Goal: Book appointment/travel/reservation

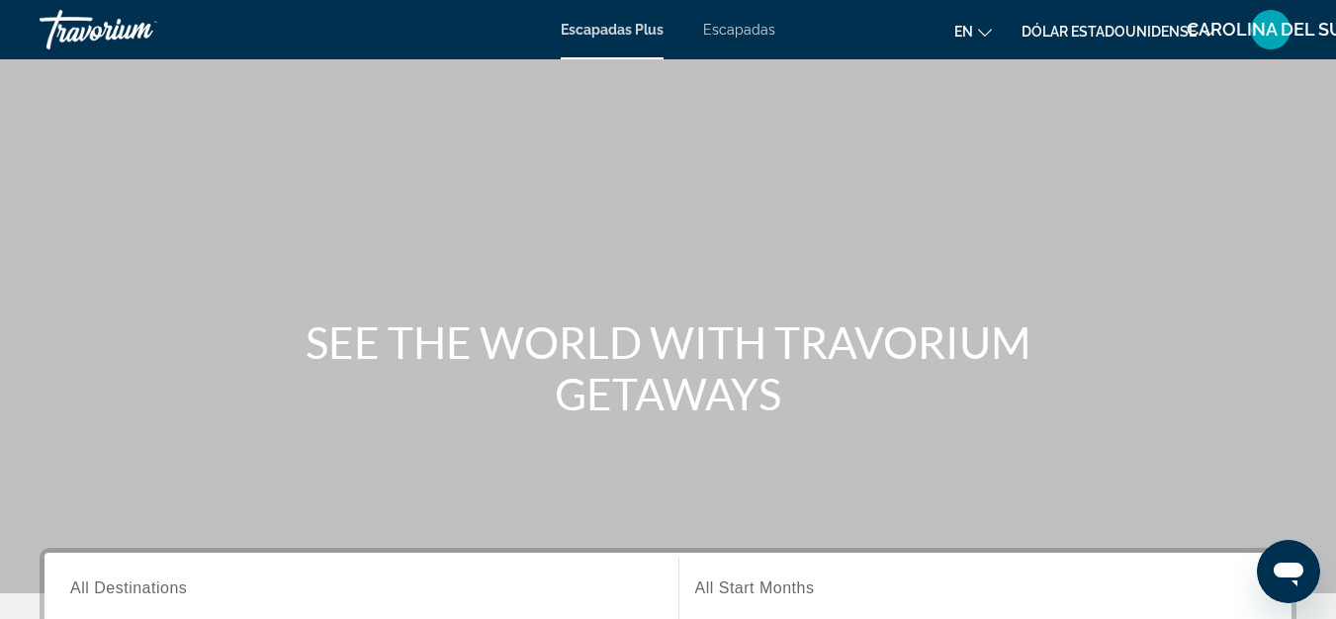
click at [870, 194] on div "Contenido principal" at bounding box center [668, 296] width 1336 height 593
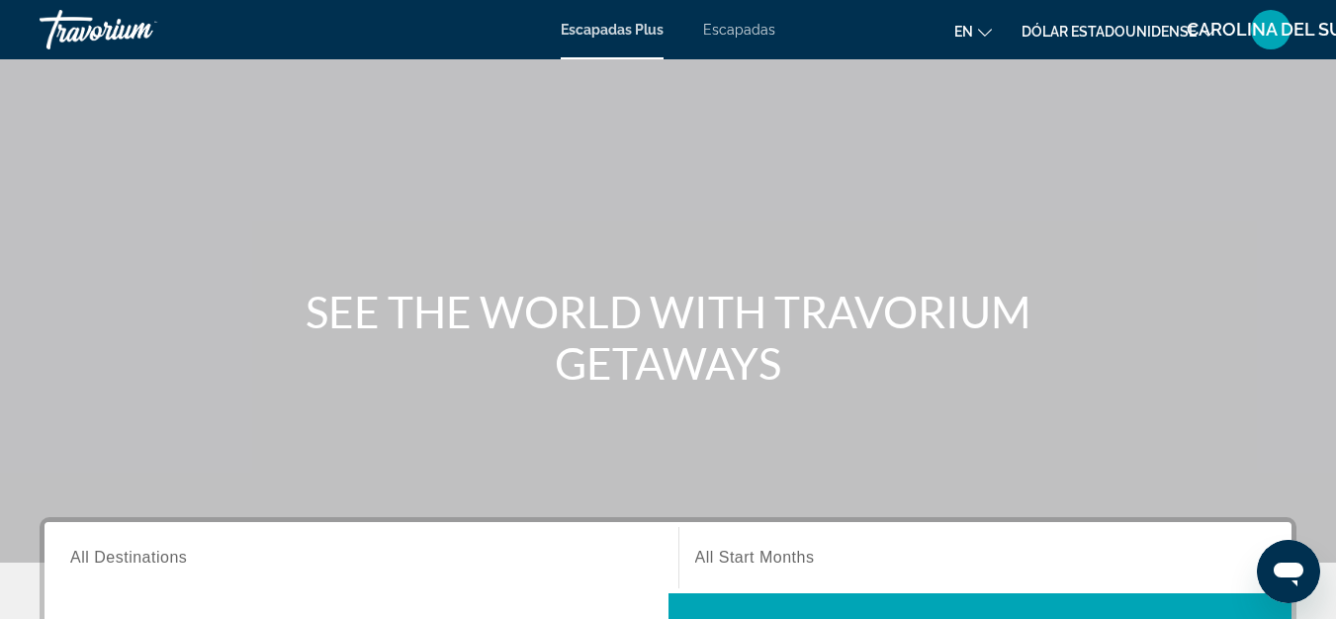
scroll to position [12, 0]
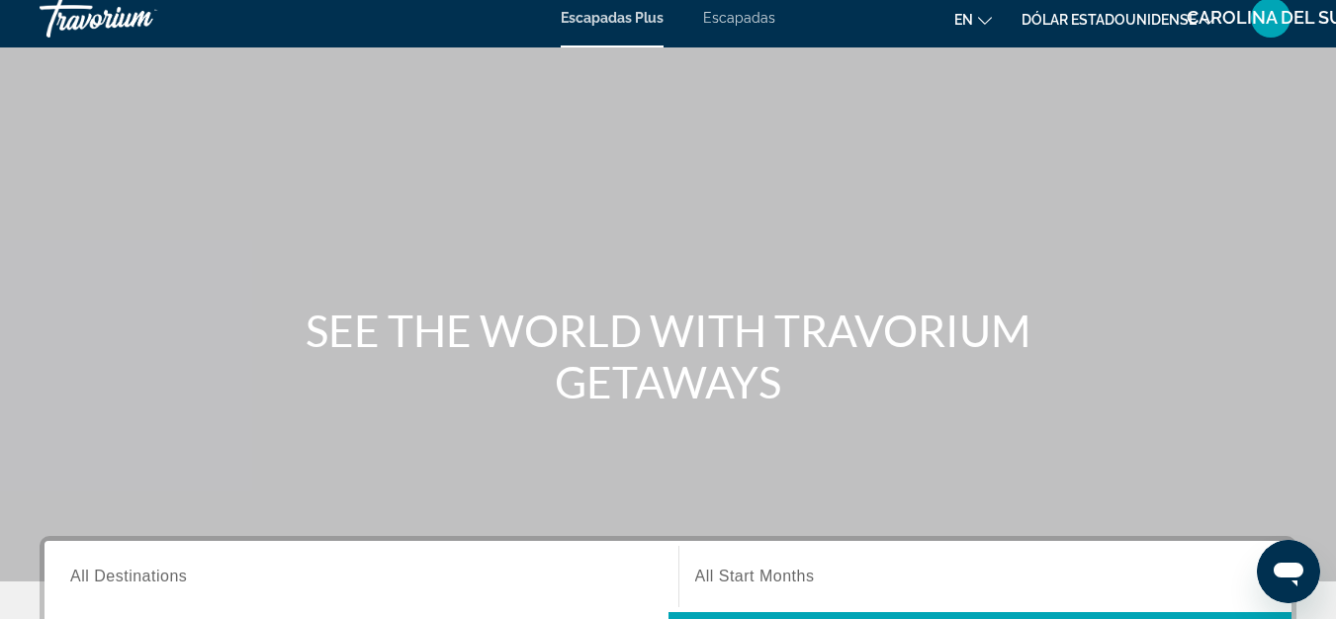
click at [990, 24] on icon "Cambiar idioma" at bounding box center [985, 21] width 14 height 14
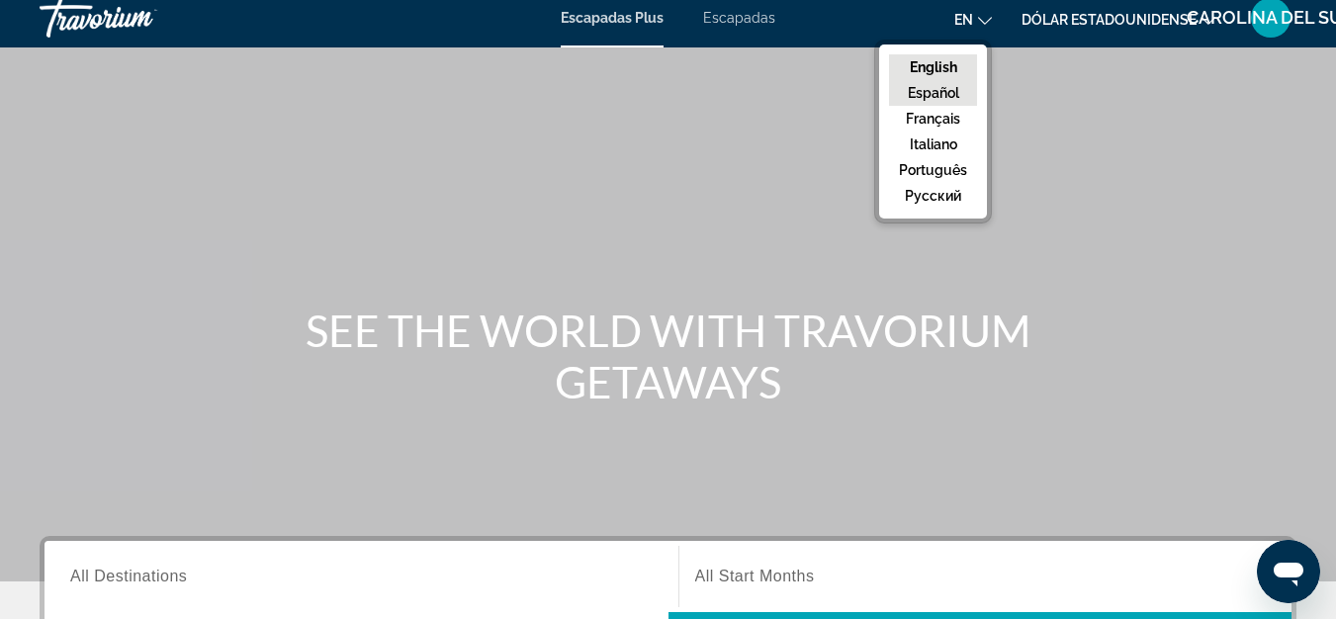
click at [953, 93] on button "Español" at bounding box center [933, 93] width 88 height 26
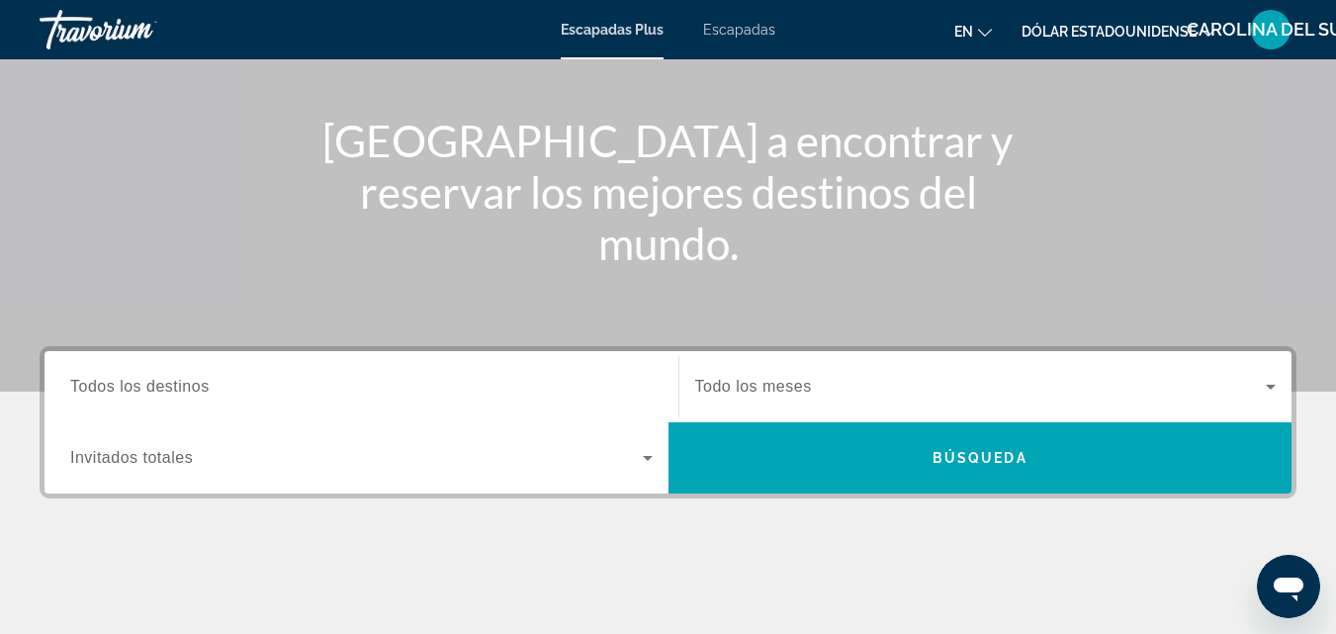
scroll to position [210, 0]
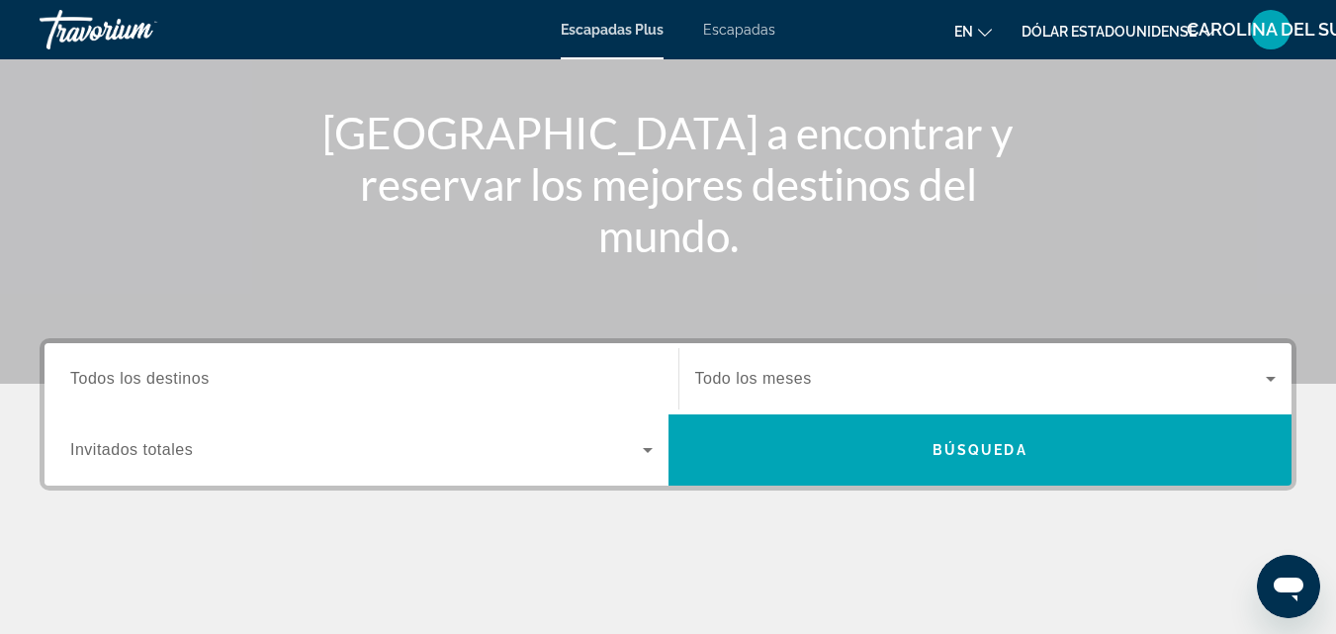
click at [651, 451] on icon "Widget de búsqueda" at bounding box center [648, 450] width 24 height 24
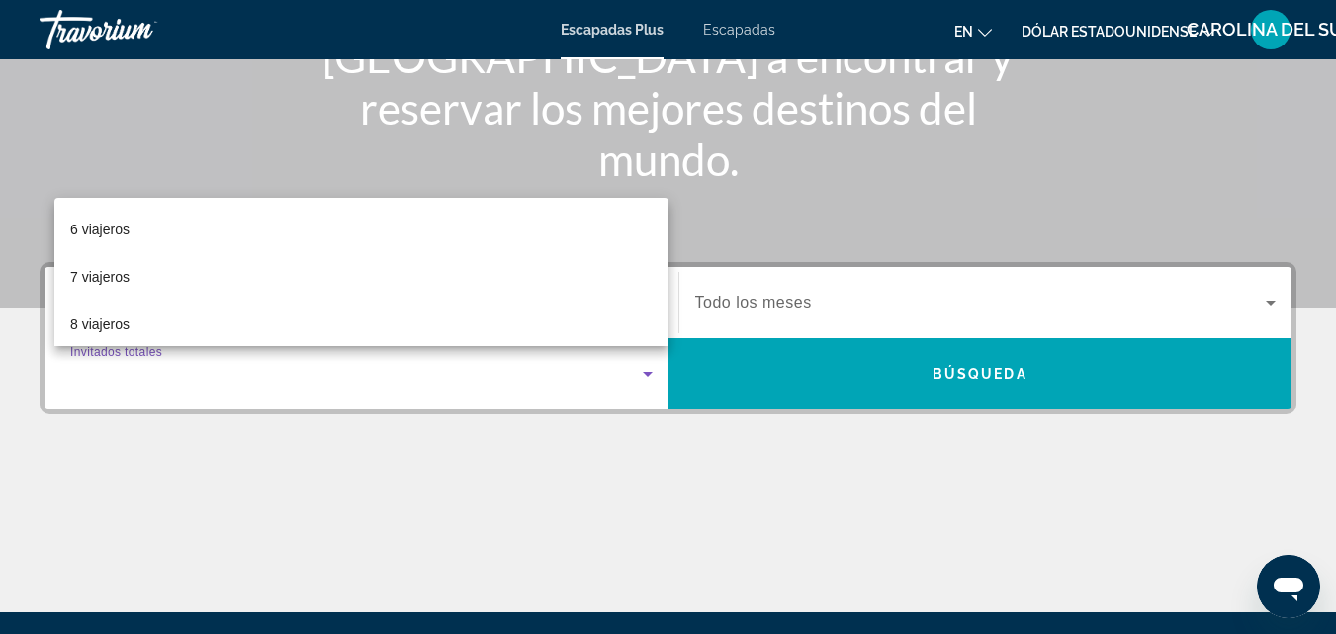
scroll to position [342, 0]
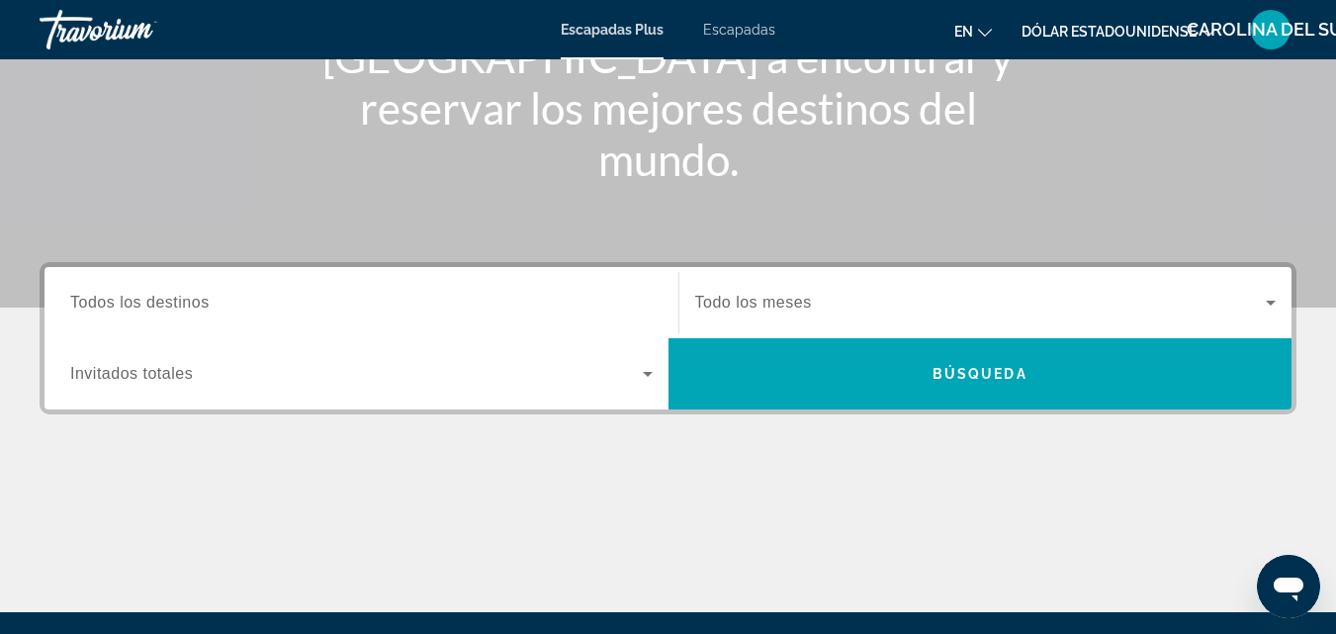
click at [266, 301] on input "Destination Todos los destinos" at bounding box center [361, 304] width 582 height 24
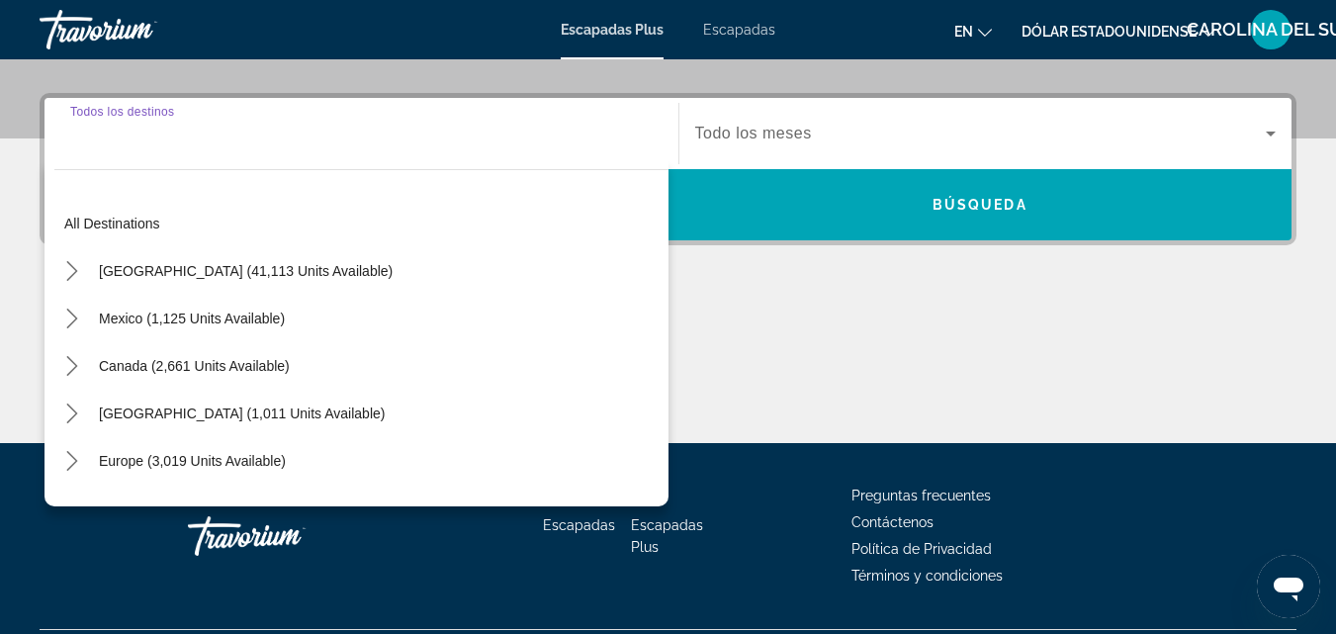
scroll to position [484, 0]
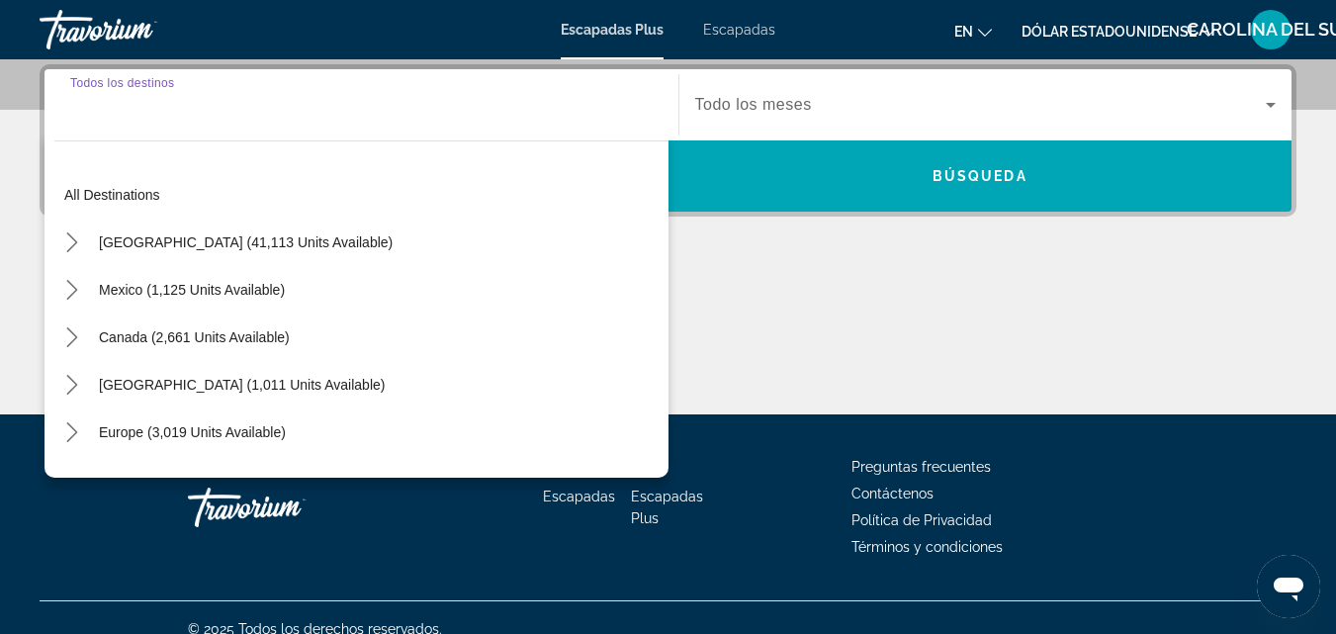
click at [131, 111] on input "Destination Todos los destinos" at bounding box center [361, 106] width 582 height 24
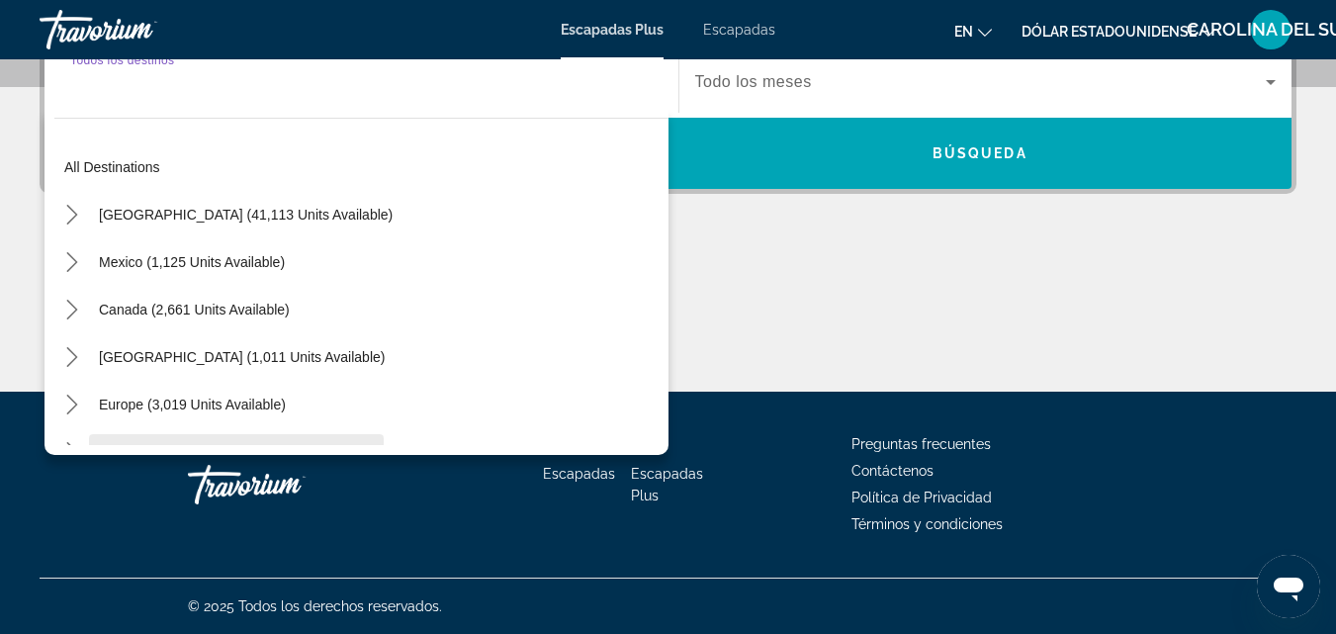
scroll to position [0, 0]
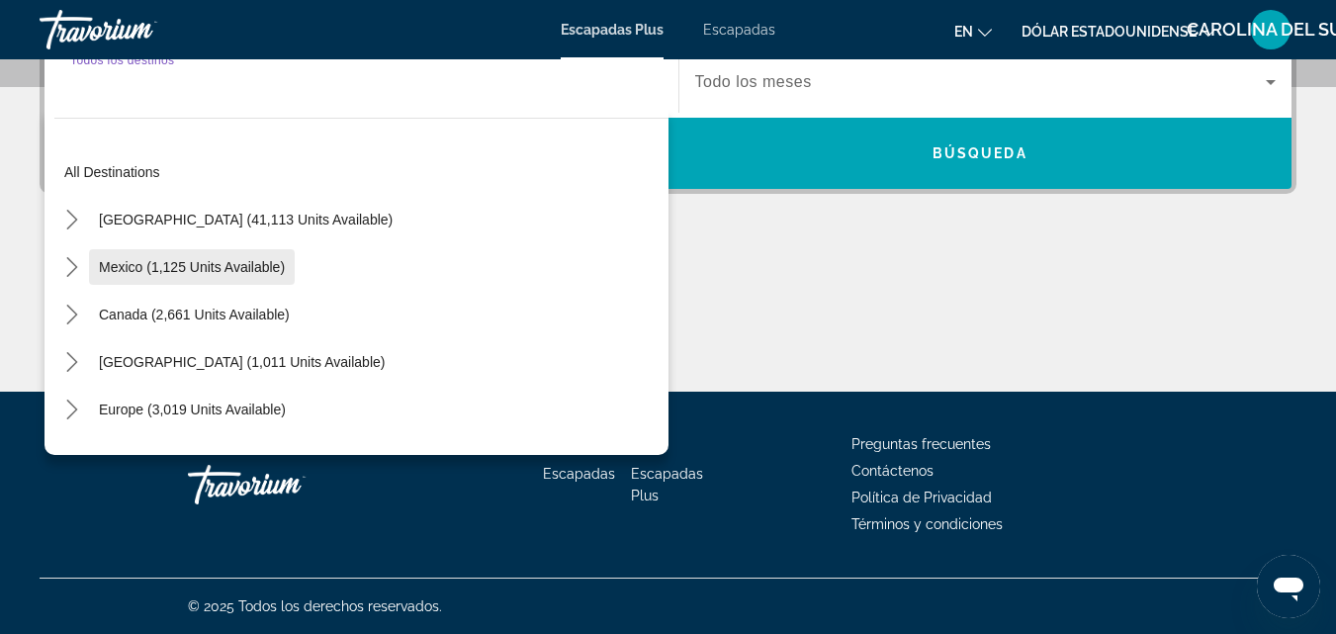
click at [214, 263] on span "Mexico (1,125 units available)" at bounding box center [192, 267] width 186 height 16
type input "**********"
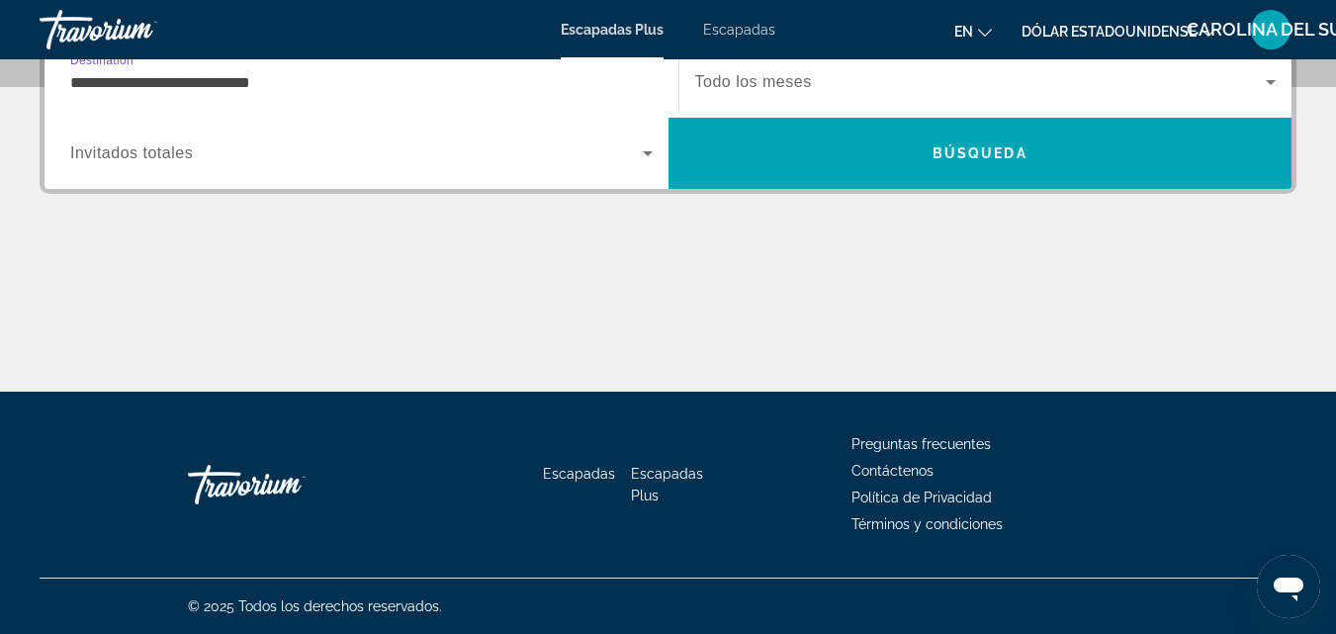
scroll to position [484, 0]
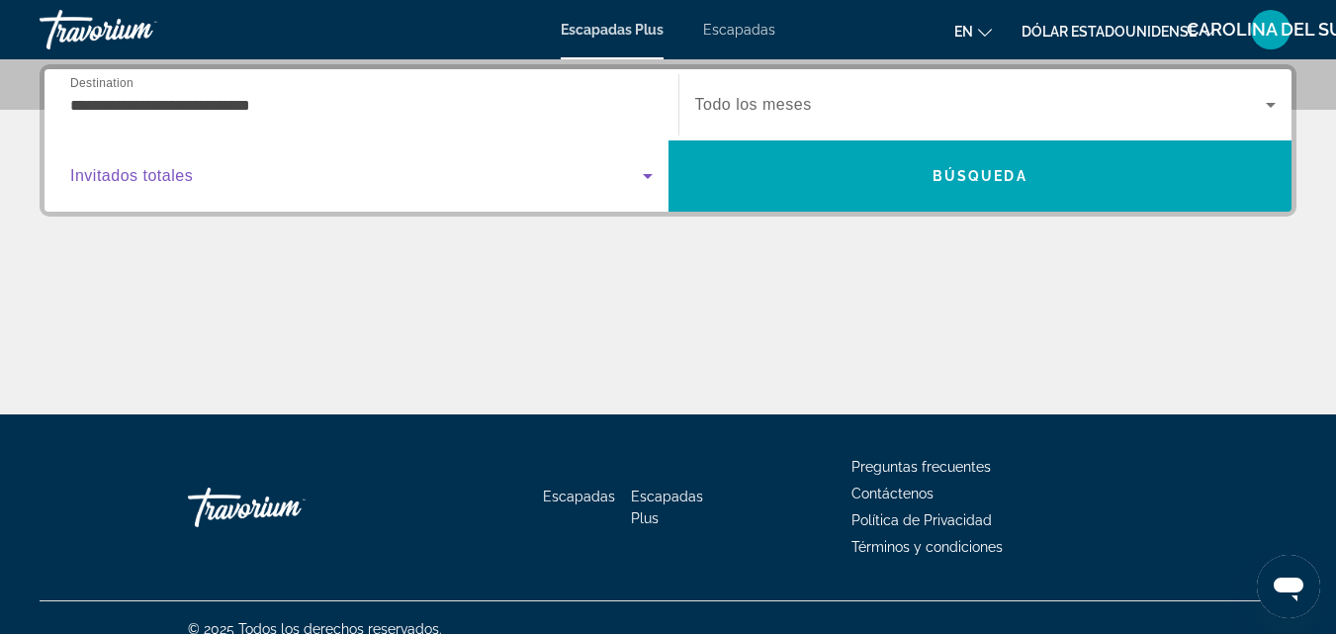
click at [651, 177] on icon "Widget de búsqueda" at bounding box center [648, 176] width 24 height 24
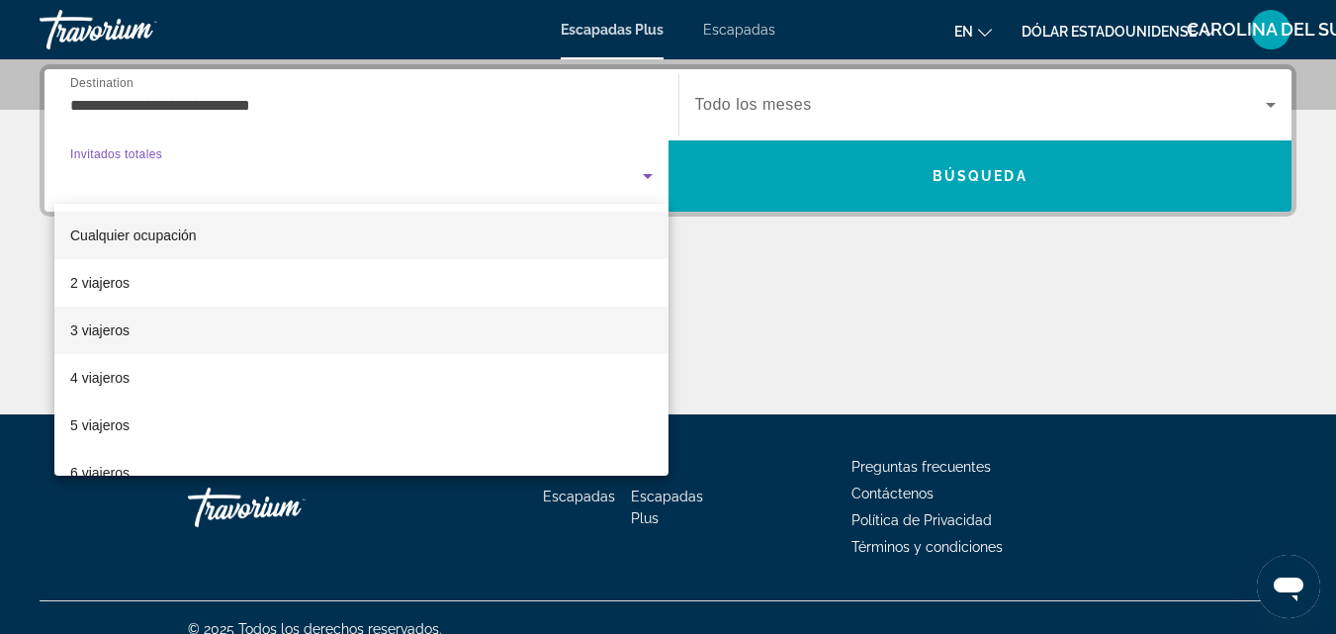
scroll to position [99, 0]
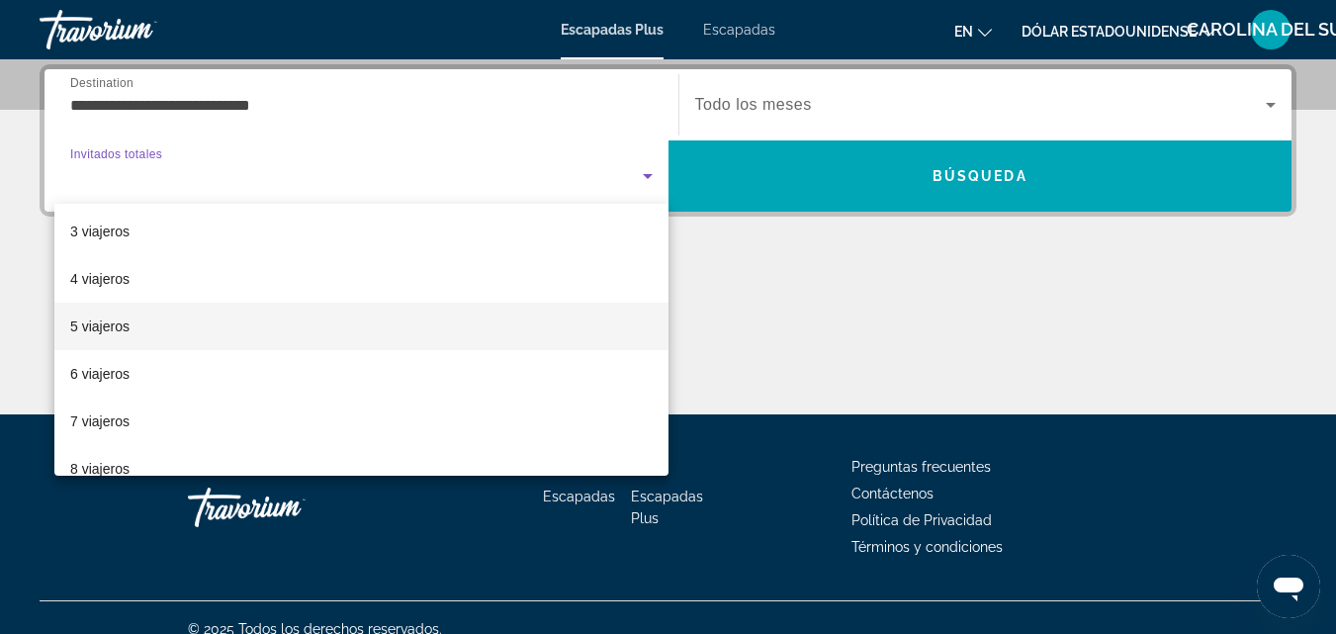
click at [168, 325] on mat-option "5 viajeros" at bounding box center [361, 326] width 614 height 47
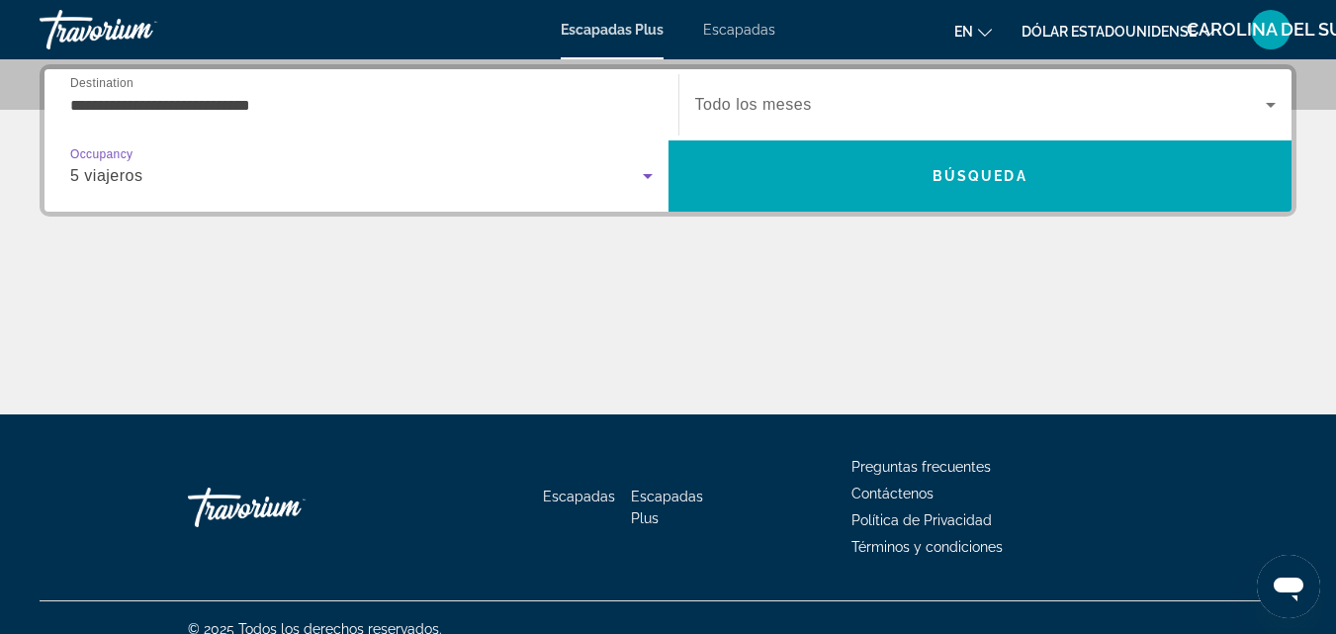
click at [838, 95] on span "Widget de búsqueda" at bounding box center [981, 105] width 572 height 24
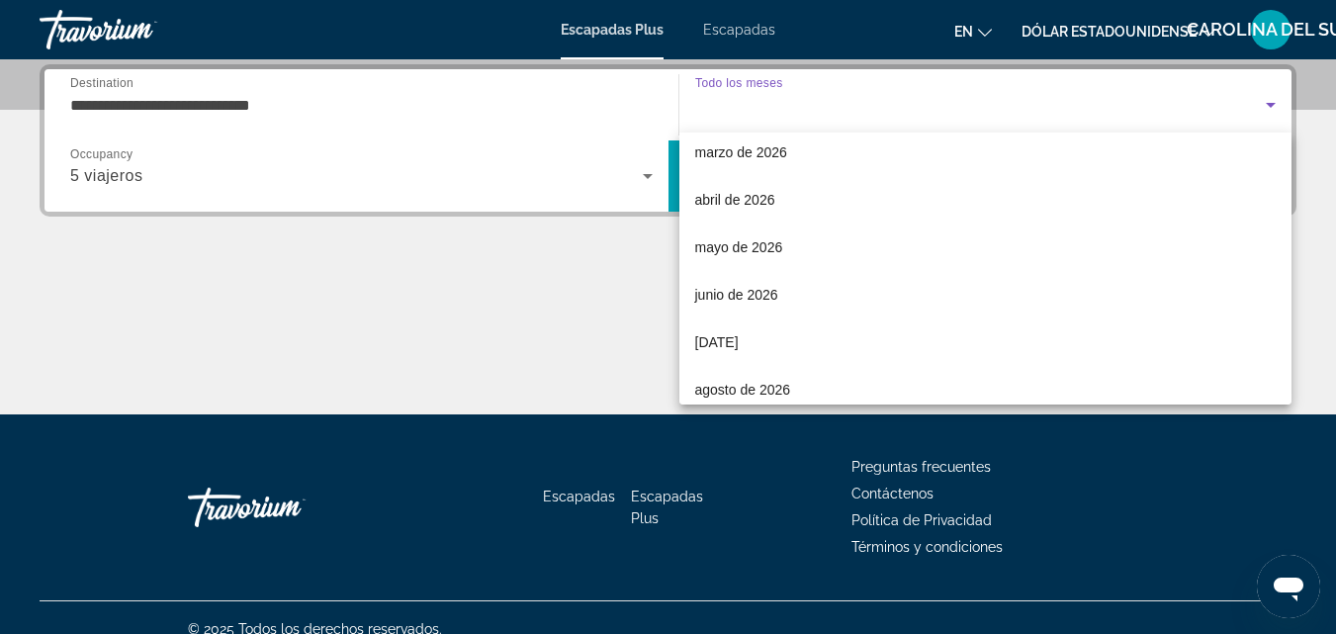
scroll to position [396, 0]
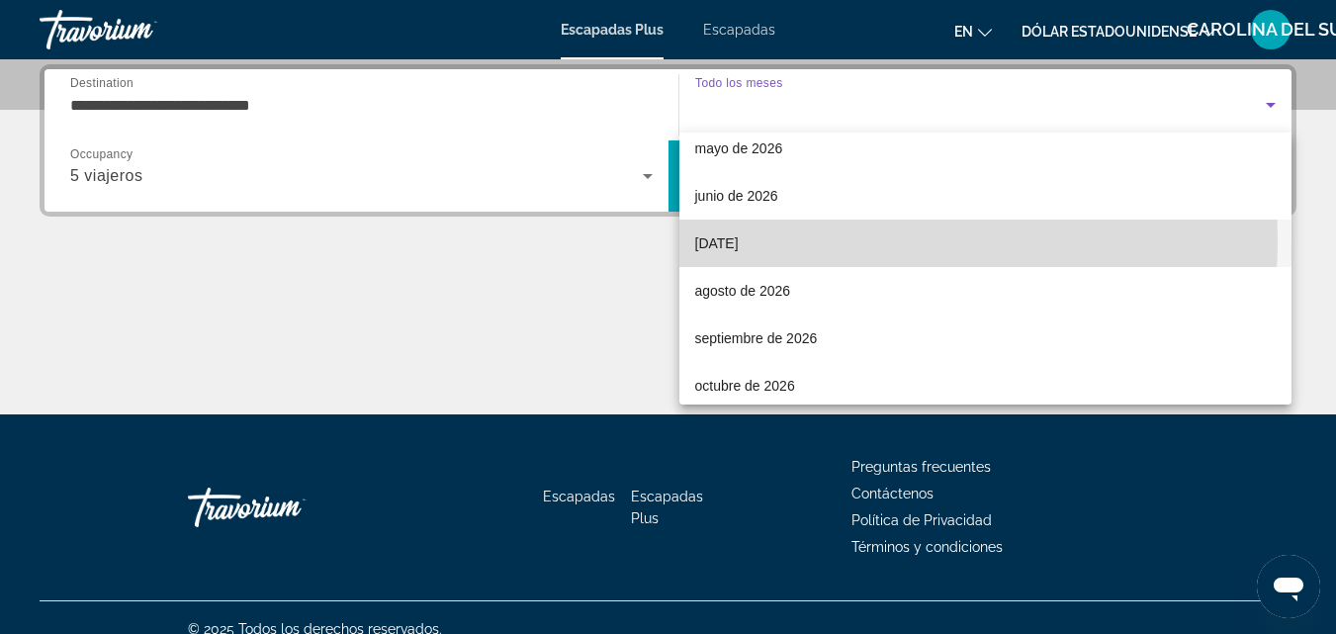
click at [797, 238] on mat-option "[DATE]" at bounding box center [985, 243] width 613 height 47
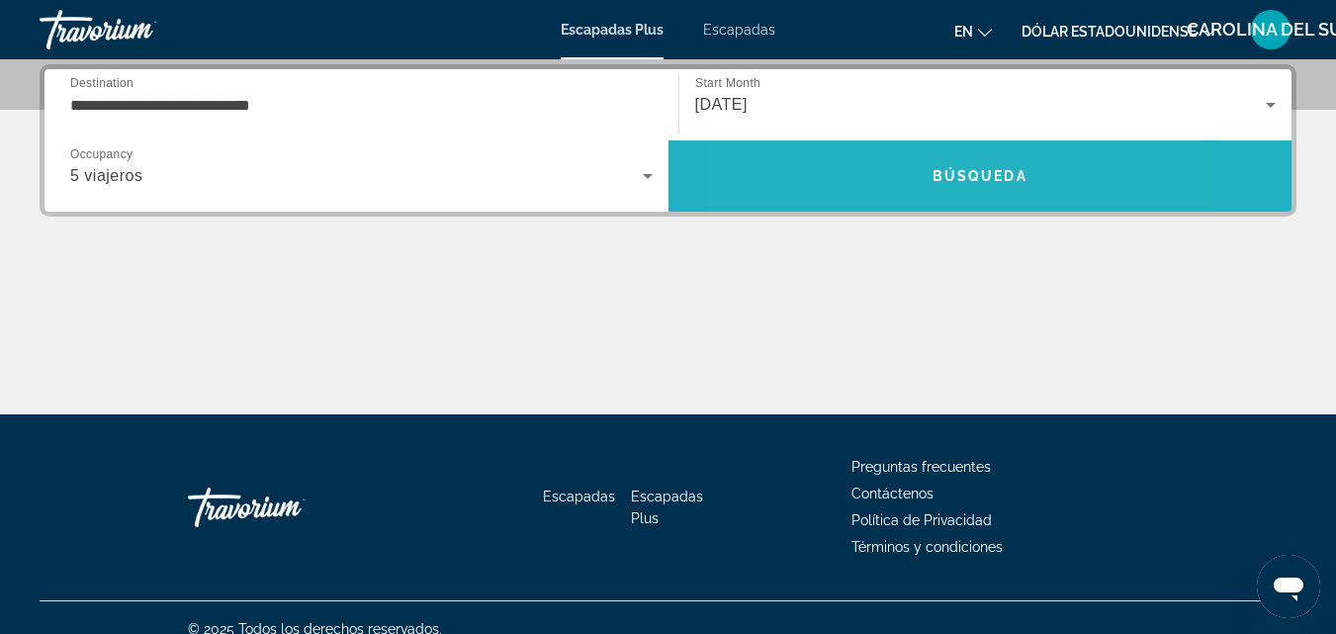
click at [875, 187] on span "Buscar" at bounding box center [981, 175] width 624 height 47
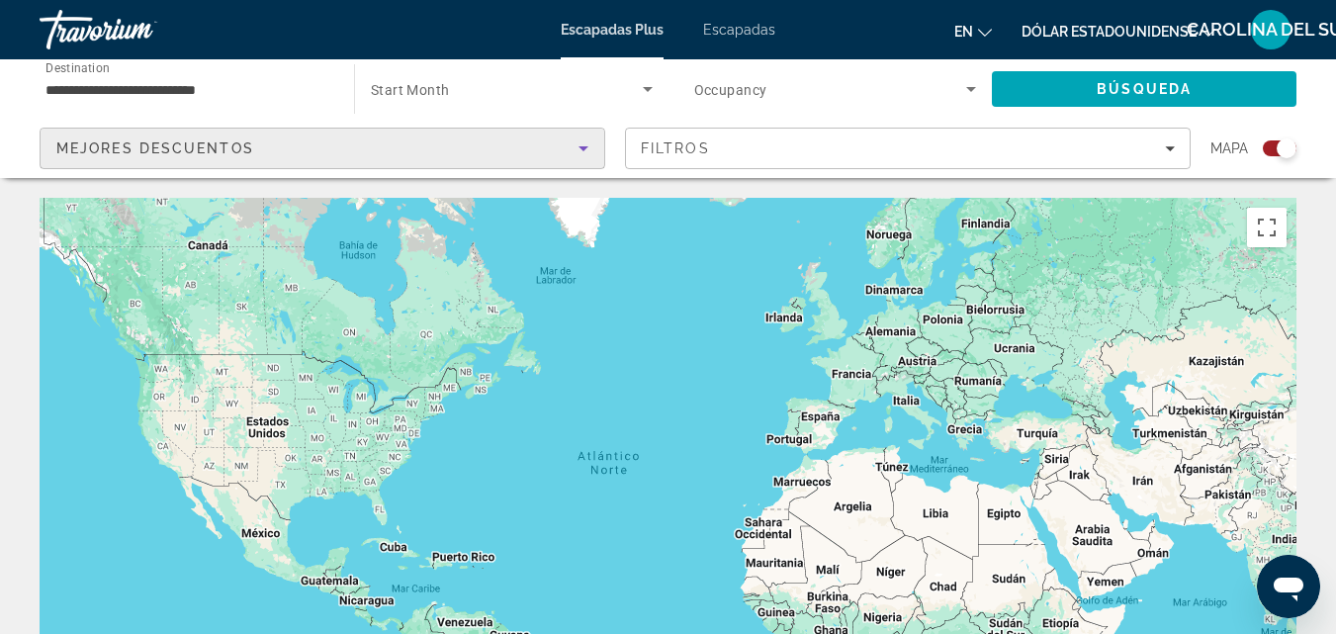
click at [399, 149] on div "Mejores descuentos" at bounding box center [317, 148] width 522 height 24
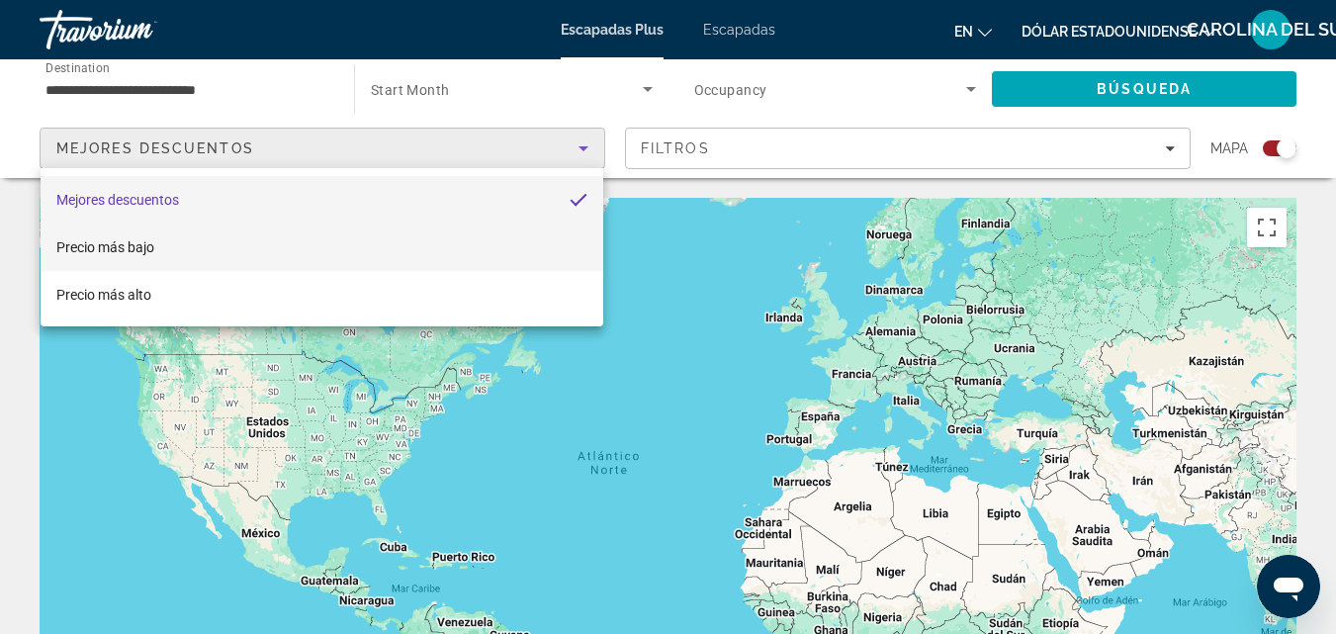
click at [346, 242] on mat-option "Precio más bajo" at bounding box center [322, 247] width 563 height 47
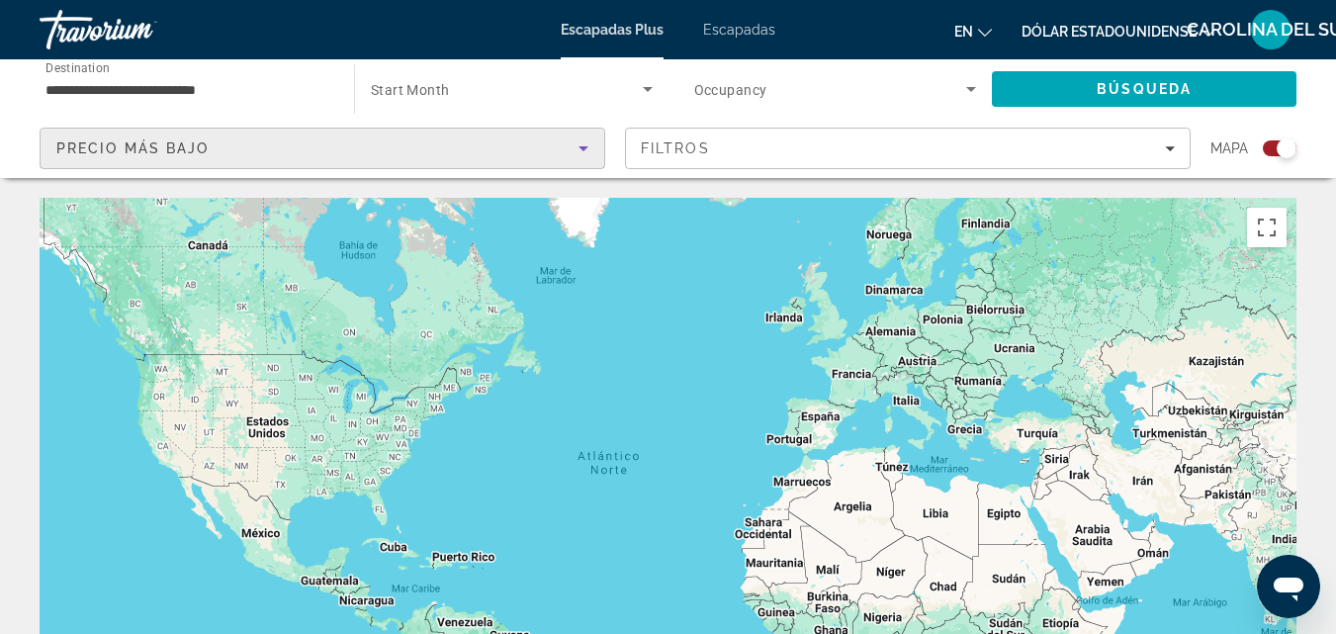
click at [382, 162] on div "Precio más bajo" at bounding box center [322, 156] width 532 height 55
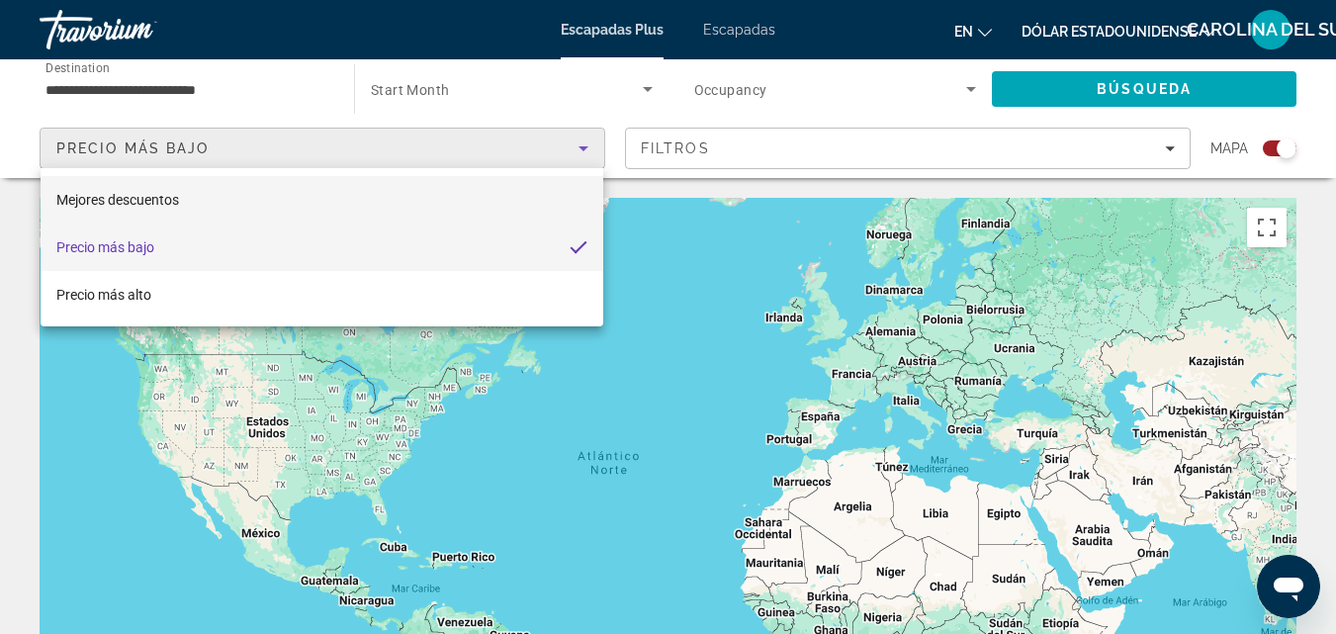
click at [253, 202] on mat-option "Mejores descuentos" at bounding box center [322, 199] width 563 height 47
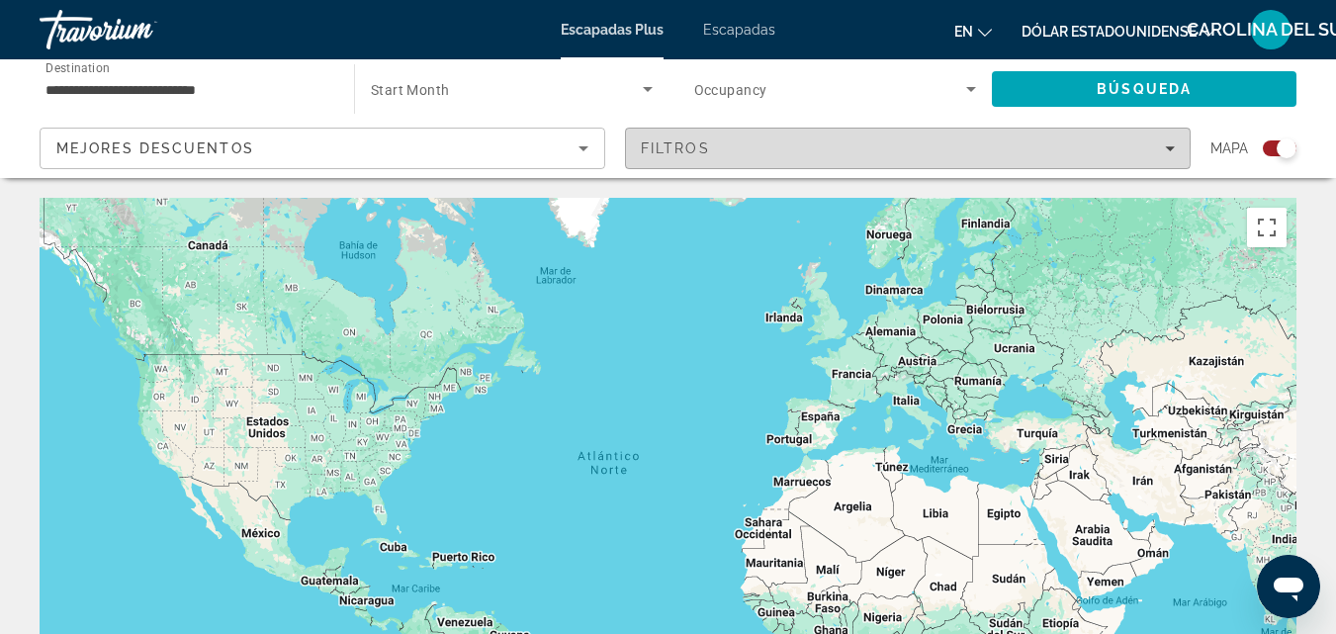
click at [862, 144] on div "Filtros" at bounding box center [908, 148] width 534 height 16
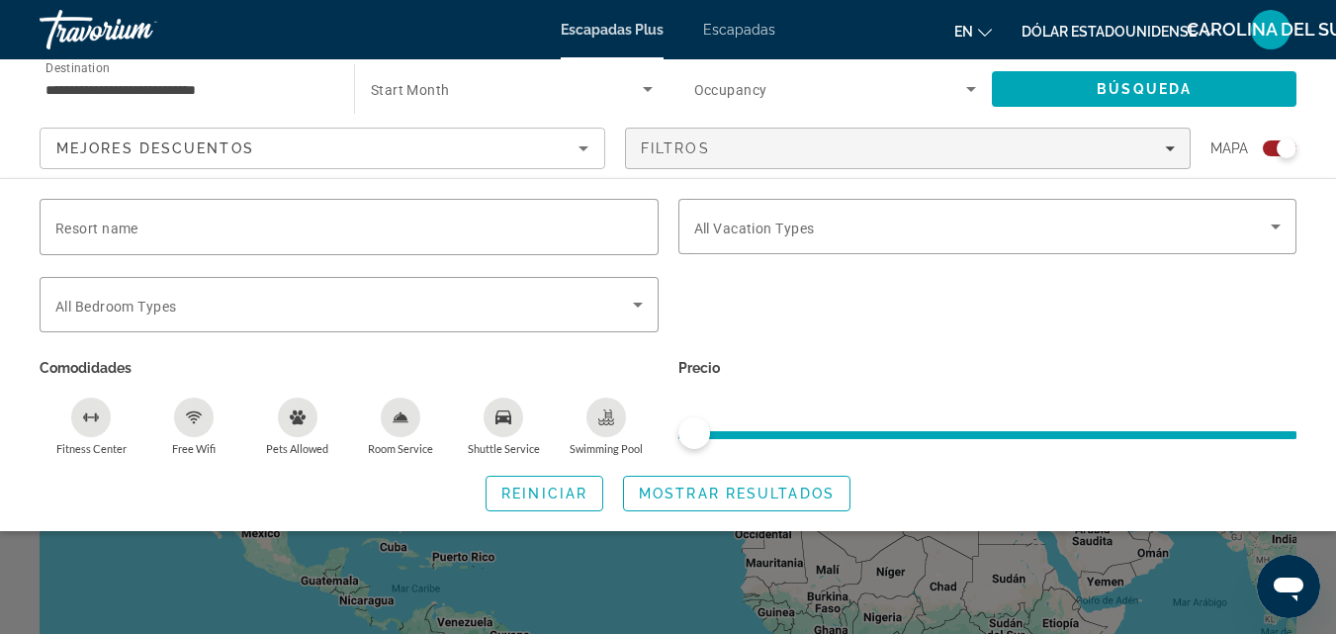
click at [998, 28] on ul "en English Español Français Italiano Português русский Dólar estadounidense USD…" at bounding box center [1099, 30] width 291 height 32
click at [993, 28] on ul "en English Español Français Italiano Português русский Dólar estadounidense USD…" at bounding box center [1099, 30] width 291 height 32
click at [984, 30] on icon "Cambiar idioma" at bounding box center [985, 33] width 14 height 14
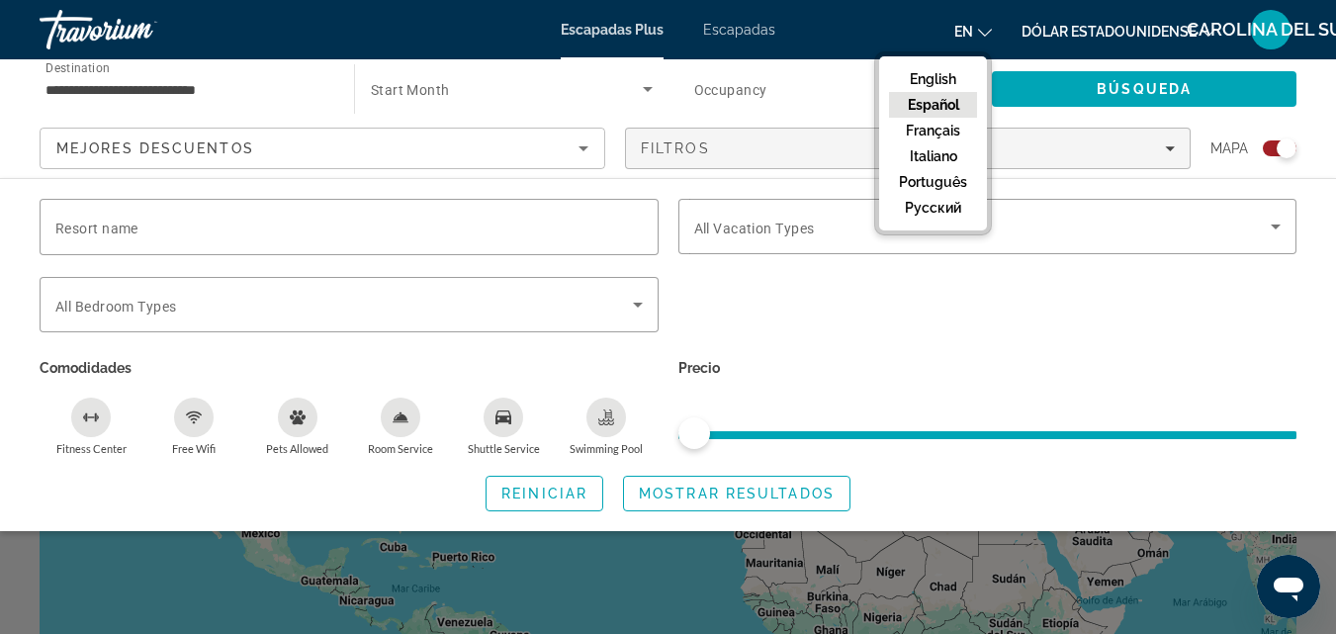
click at [928, 110] on button "Español" at bounding box center [933, 105] width 88 height 26
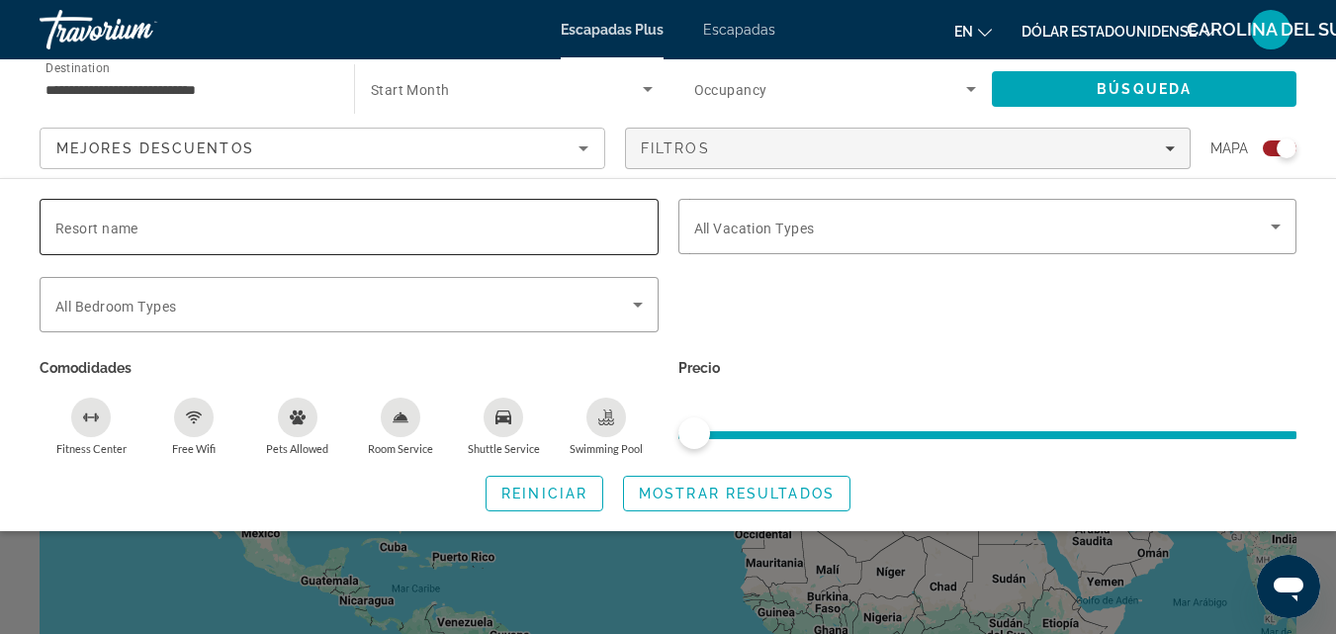
click at [304, 230] on input "Resort name" at bounding box center [348, 228] width 587 height 24
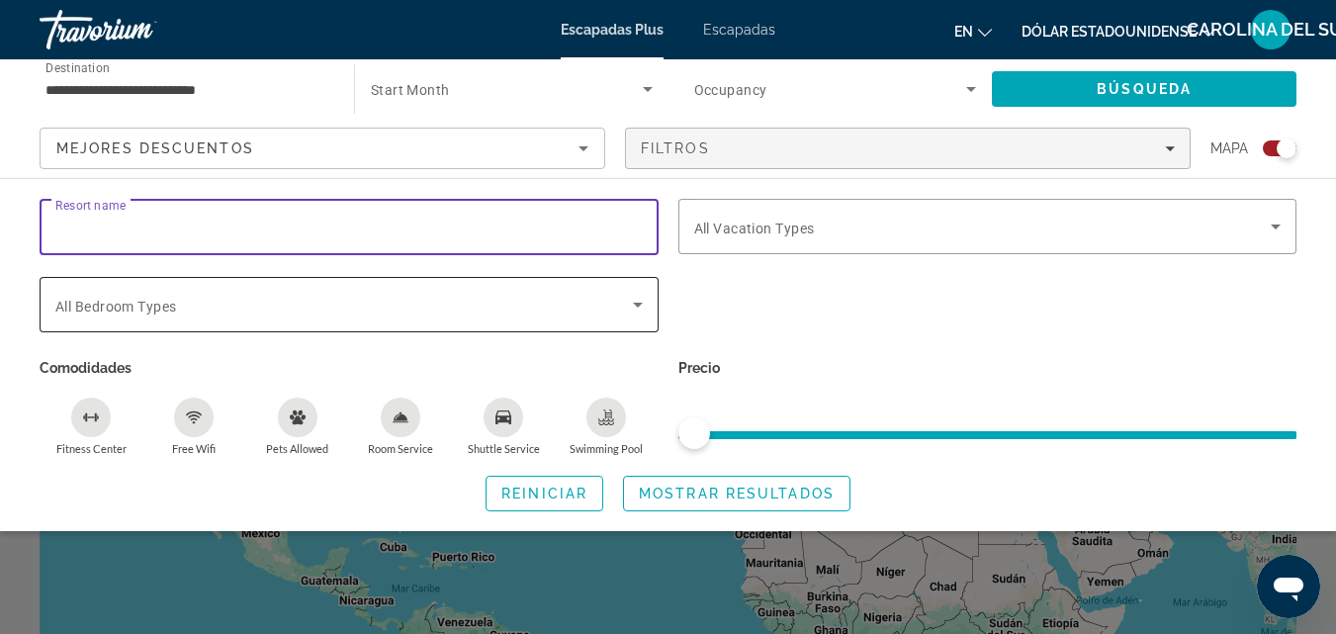
click at [598, 300] on span "Search widget" at bounding box center [344, 305] width 578 height 24
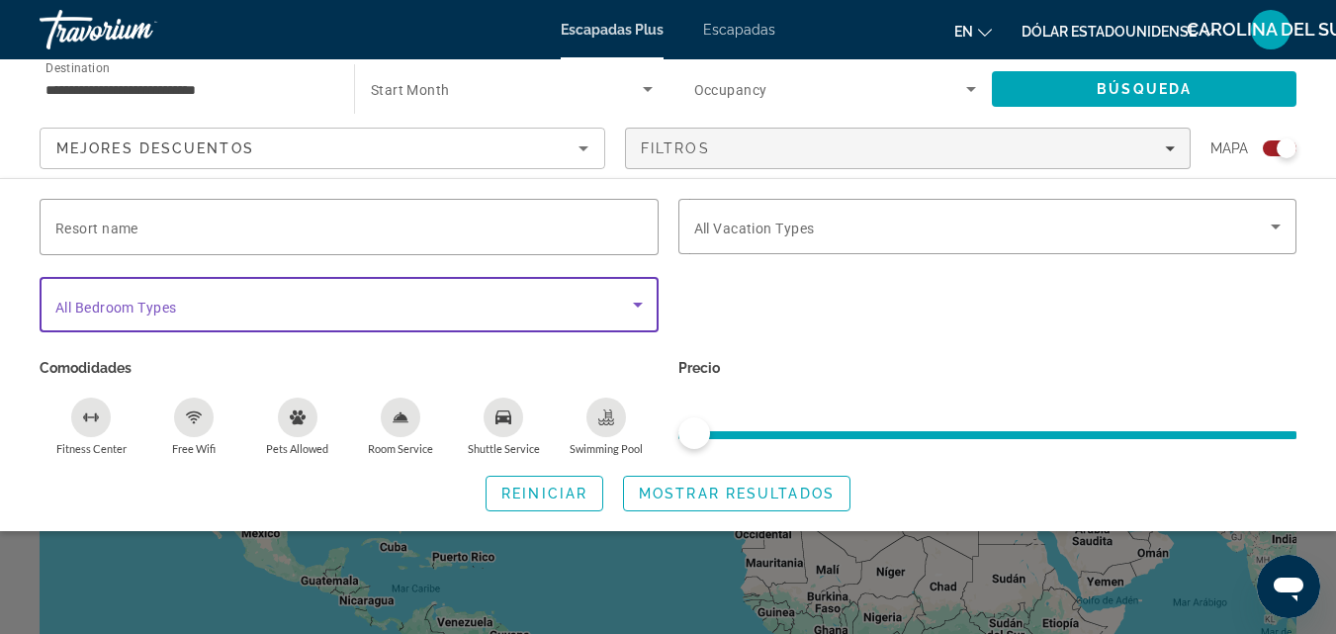
click at [465, 91] on span "Search widget" at bounding box center [507, 89] width 272 height 24
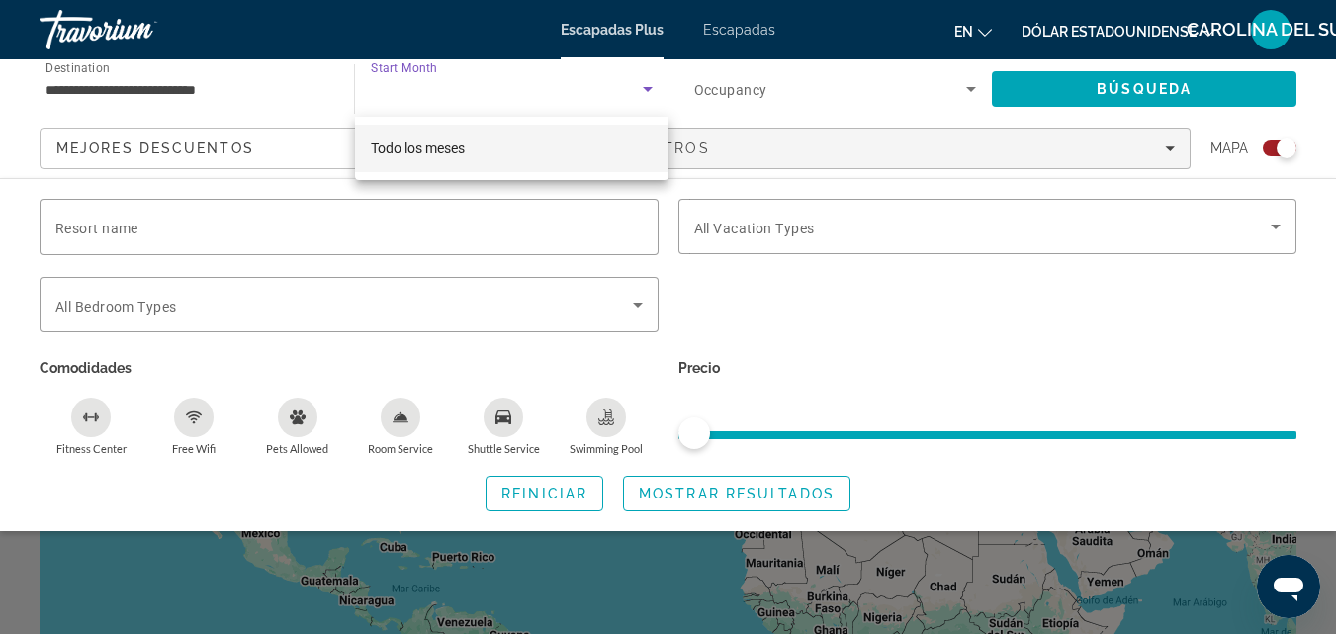
click at [522, 89] on div at bounding box center [668, 317] width 1336 height 634
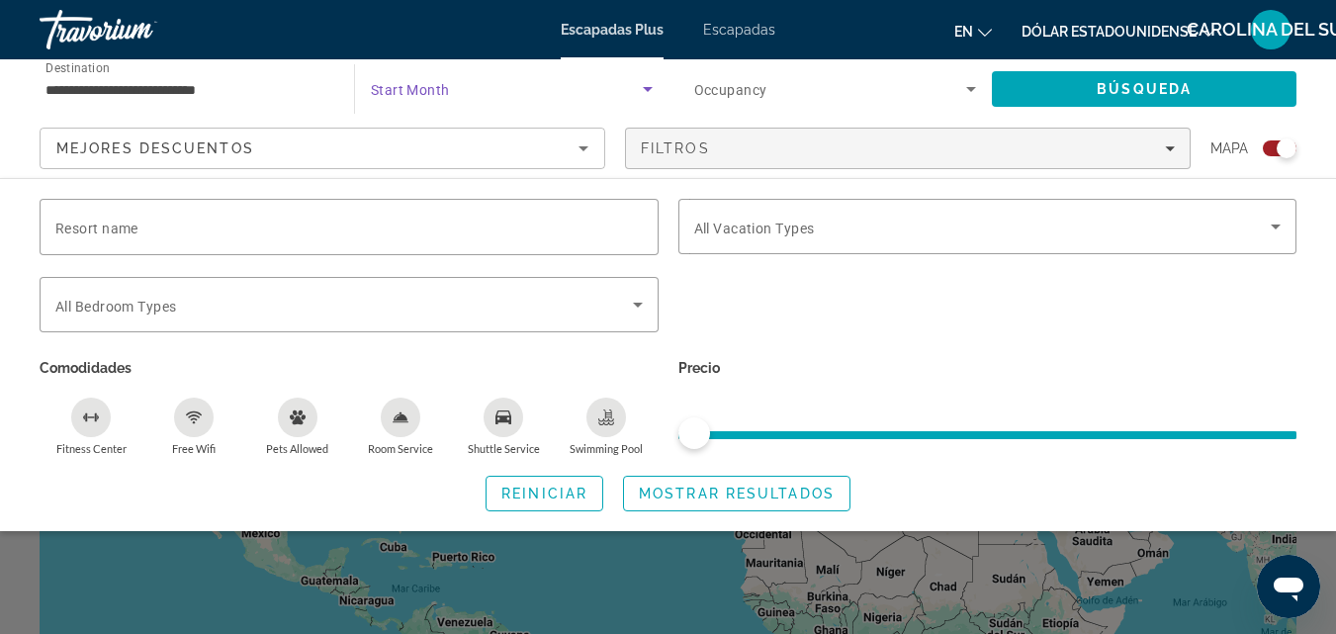
click at [522, 89] on span "Search widget" at bounding box center [507, 89] width 272 height 24
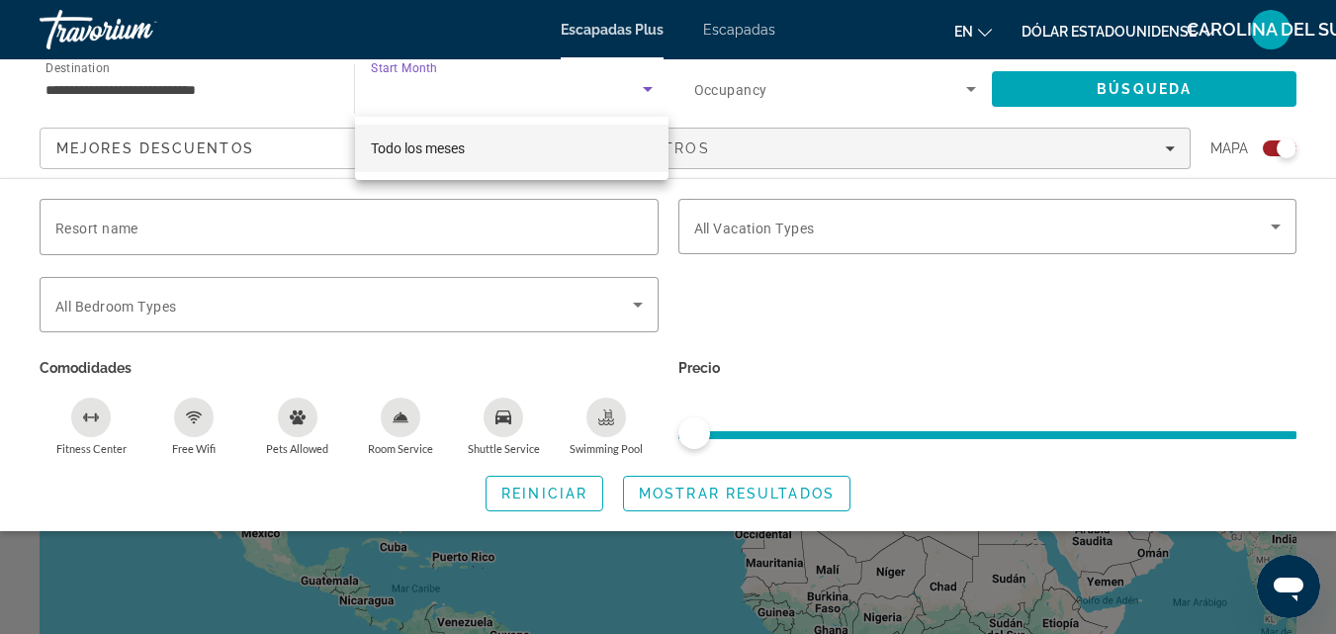
click at [651, 91] on div at bounding box center [668, 317] width 1336 height 634
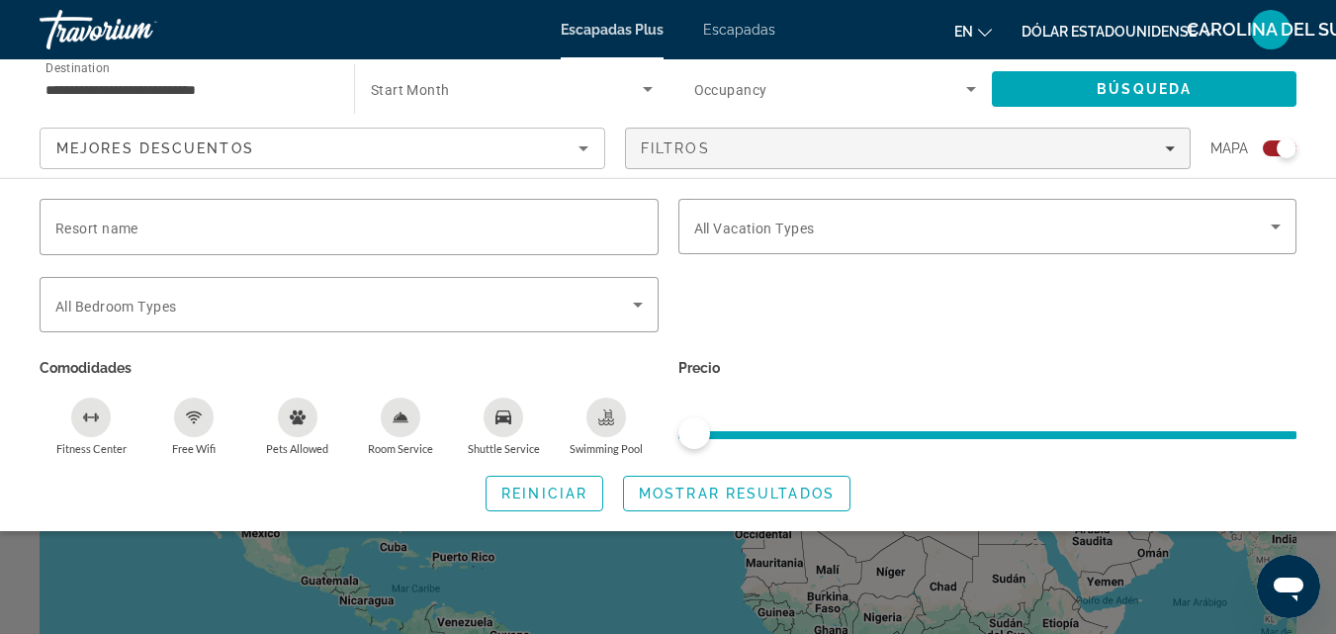
click at [546, 102] on div "Search widget" at bounding box center [512, 88] width 282 height 55
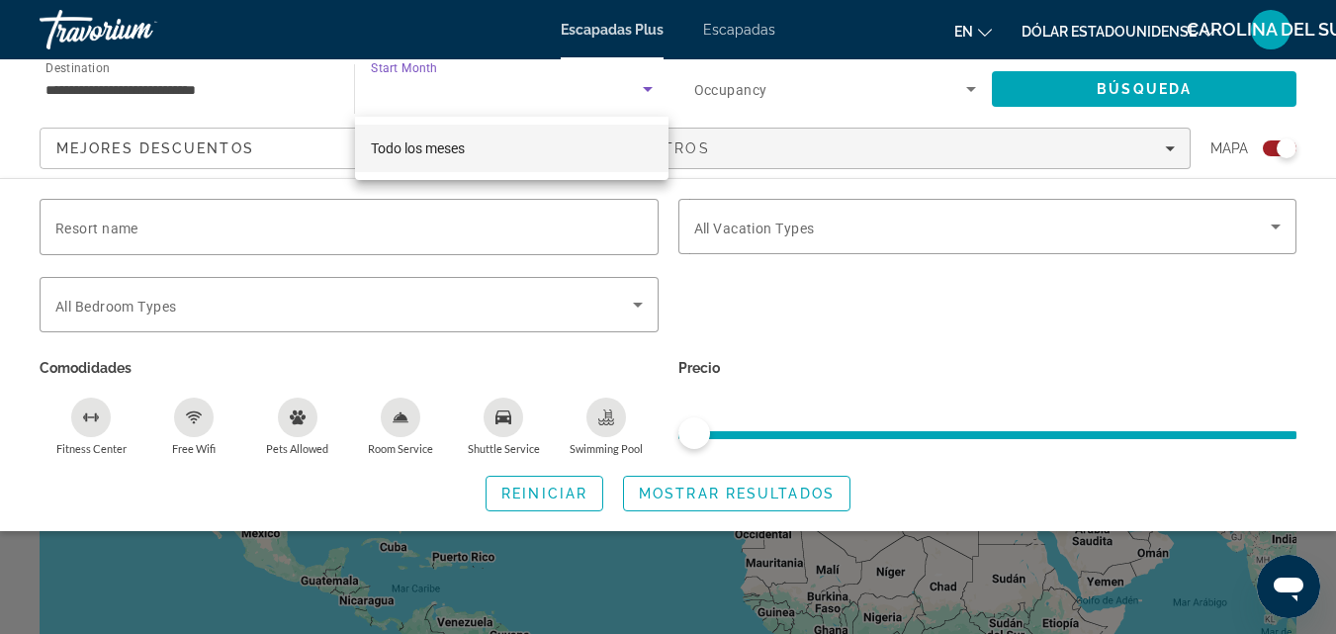
click at [648, 90] on div at bounding box center [668, 317] width 1336 height 634
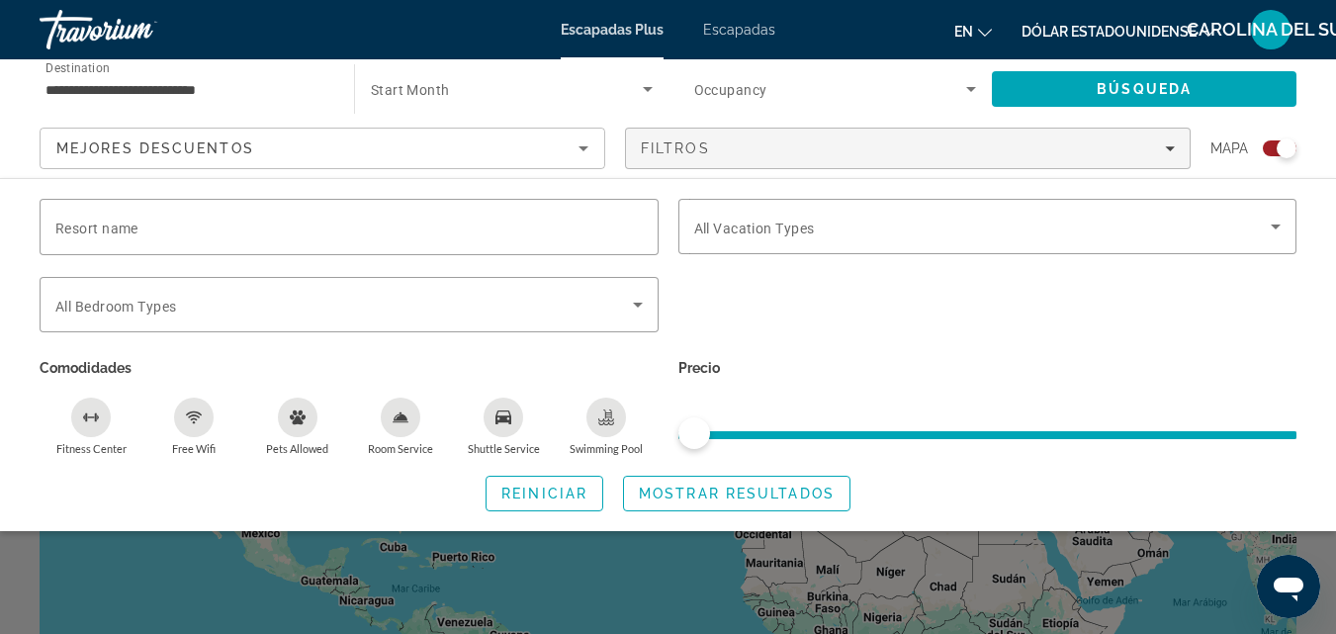
click at [462, 92] on span "Search widget" at bounding box center [507, 89] width 272 height 24
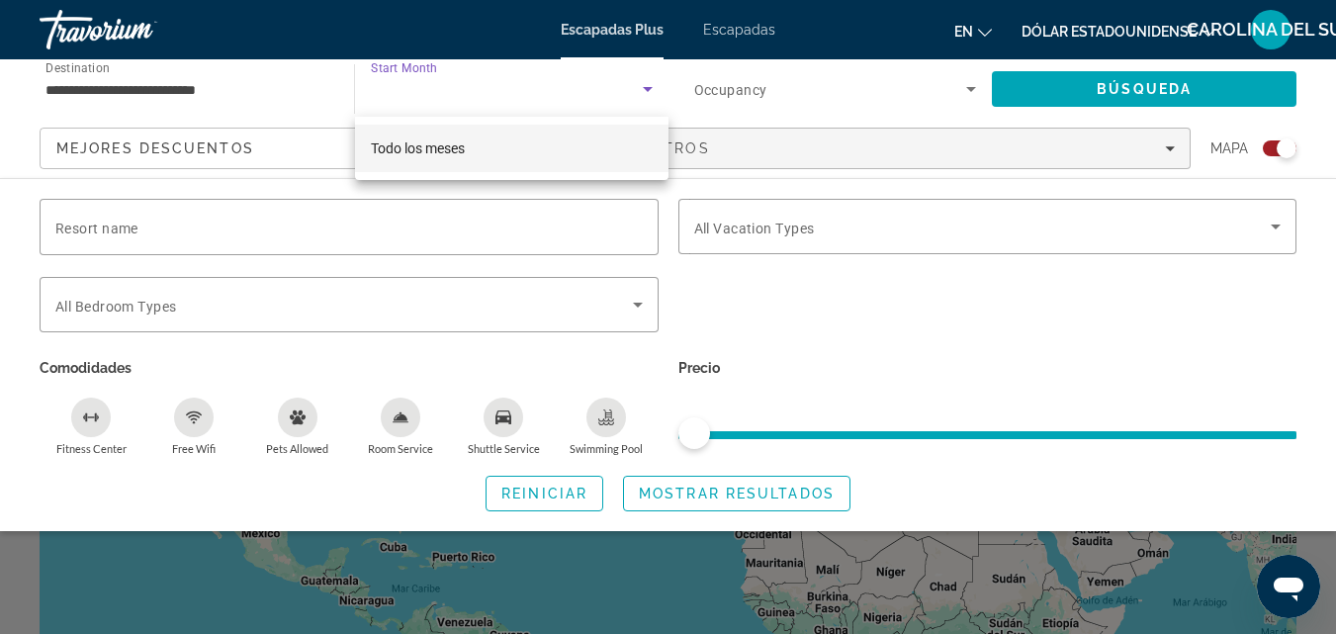
click at [958, 87] on div at bounding box center [668, 317] width 1336 height 634
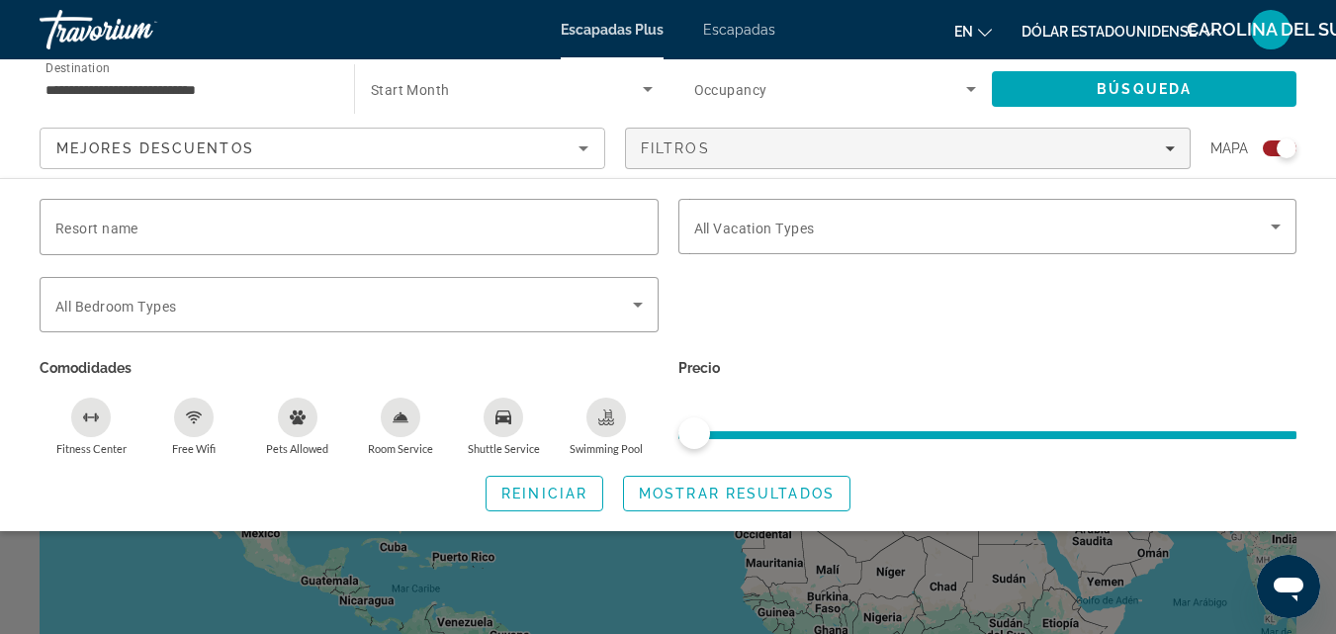
click at [984, 85] on div "Occupancy Invitados totales" at bounding box center [835, 88] width 314 height 55
click at [730, 26] on div at bounding box center [668, 317] width 1336 height 634
click at [630, 29] on font "Escapadas Plus" at bounding box center [612, 30] width 103 height 16
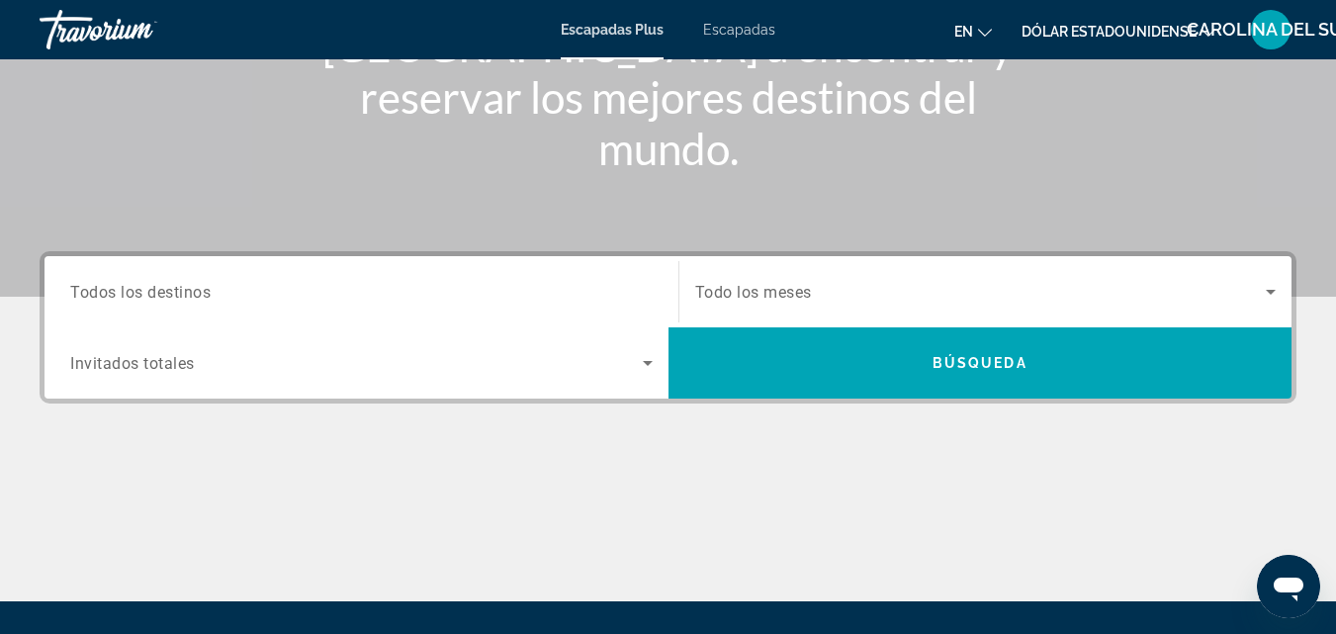
scroll to position [198, 0]
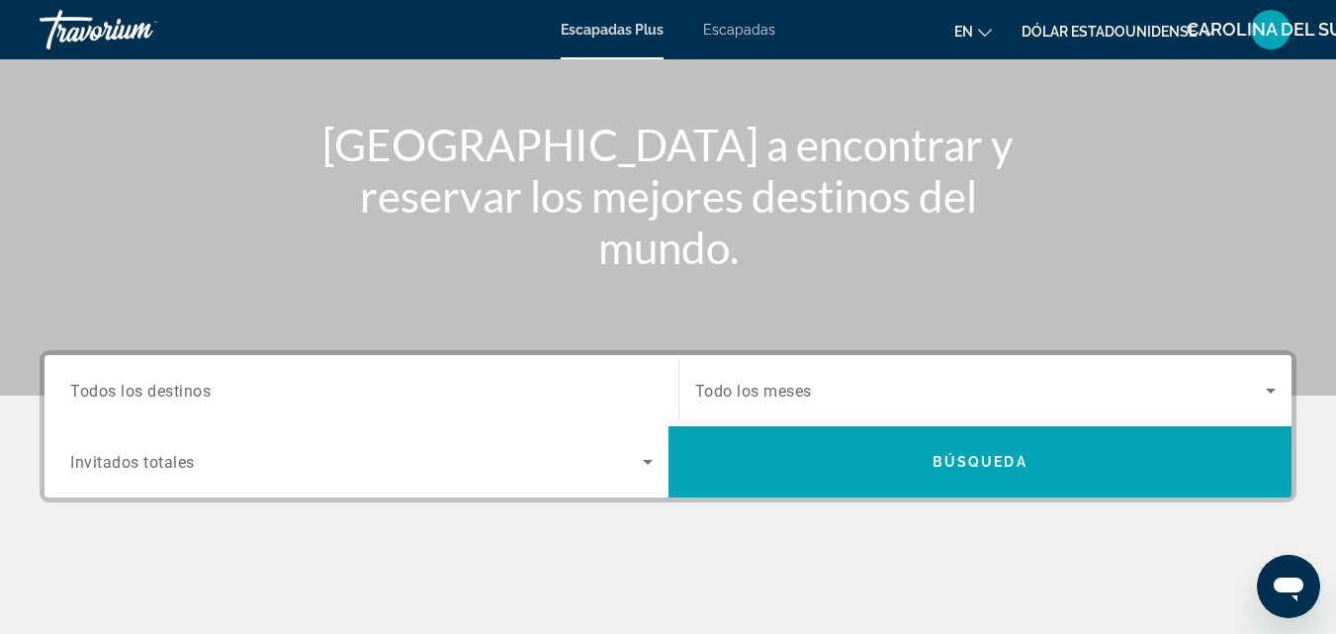
click at [755, 27] on font "Escapadas" at bounding box center [739, 30] width 72 height 16
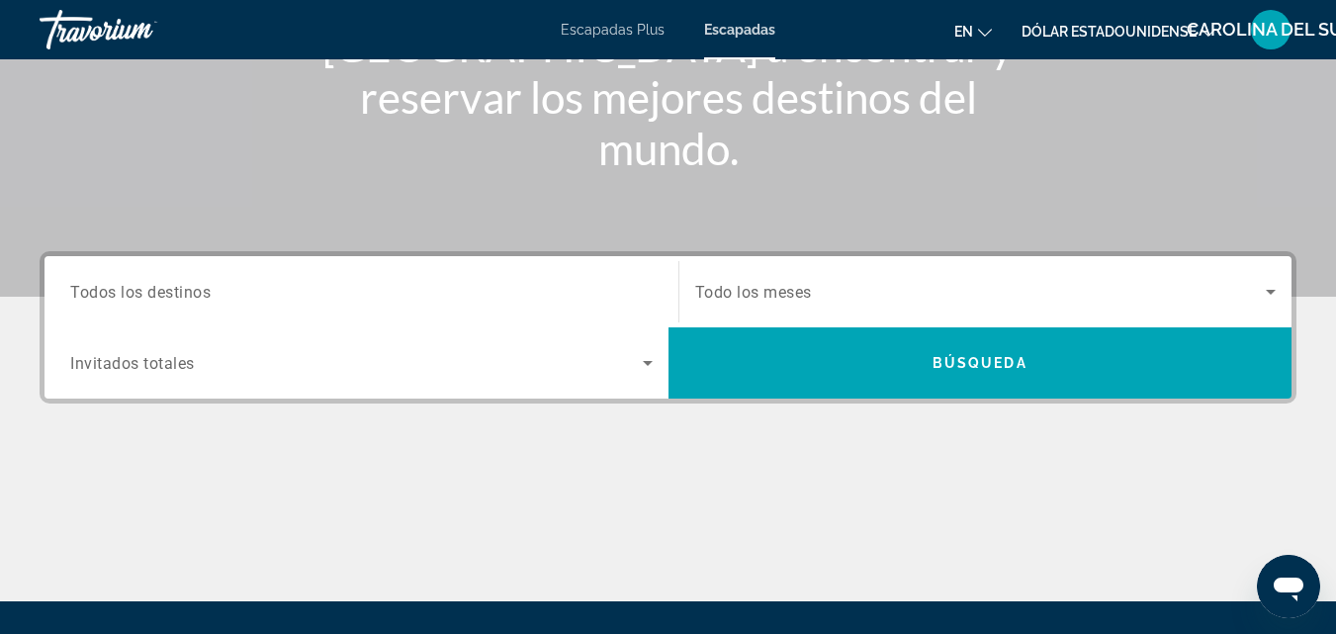
click at [191, 298] on span "Todos los destinos" at bounding box center [140, 291] width 140 height 19
click at [191, 298] on input "Destination Todos los destinos" at bounding box center [361, 293] width 582 height 24
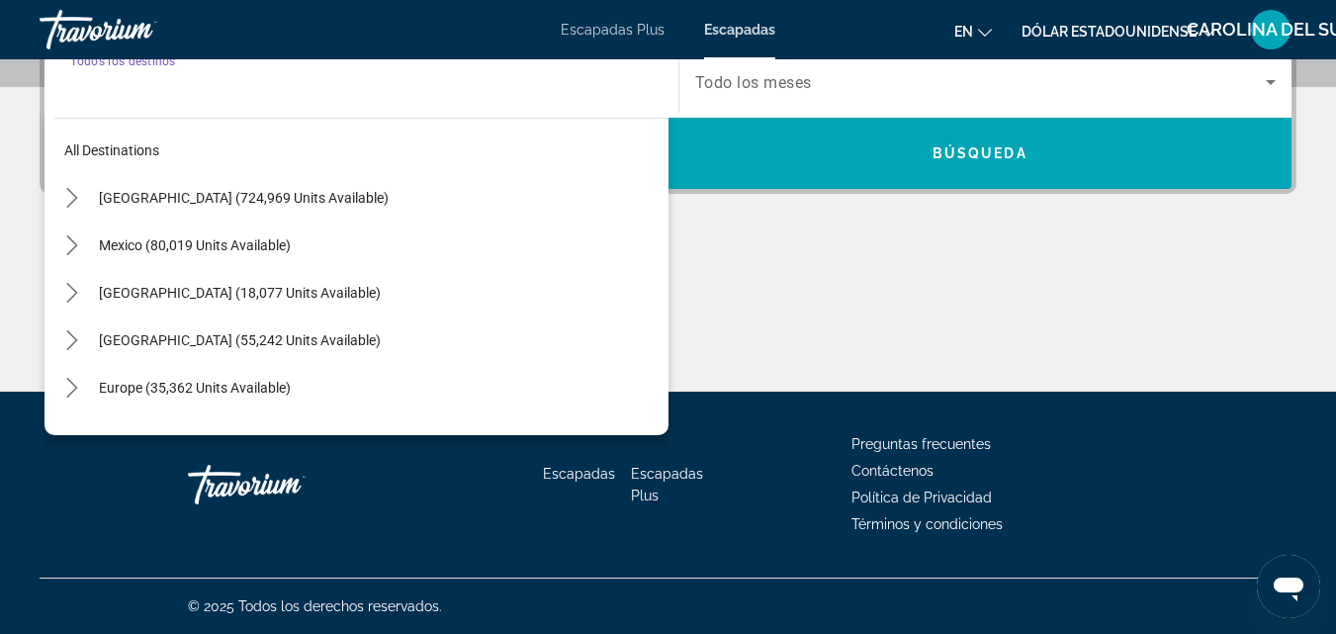
scroll to position [0, 0]
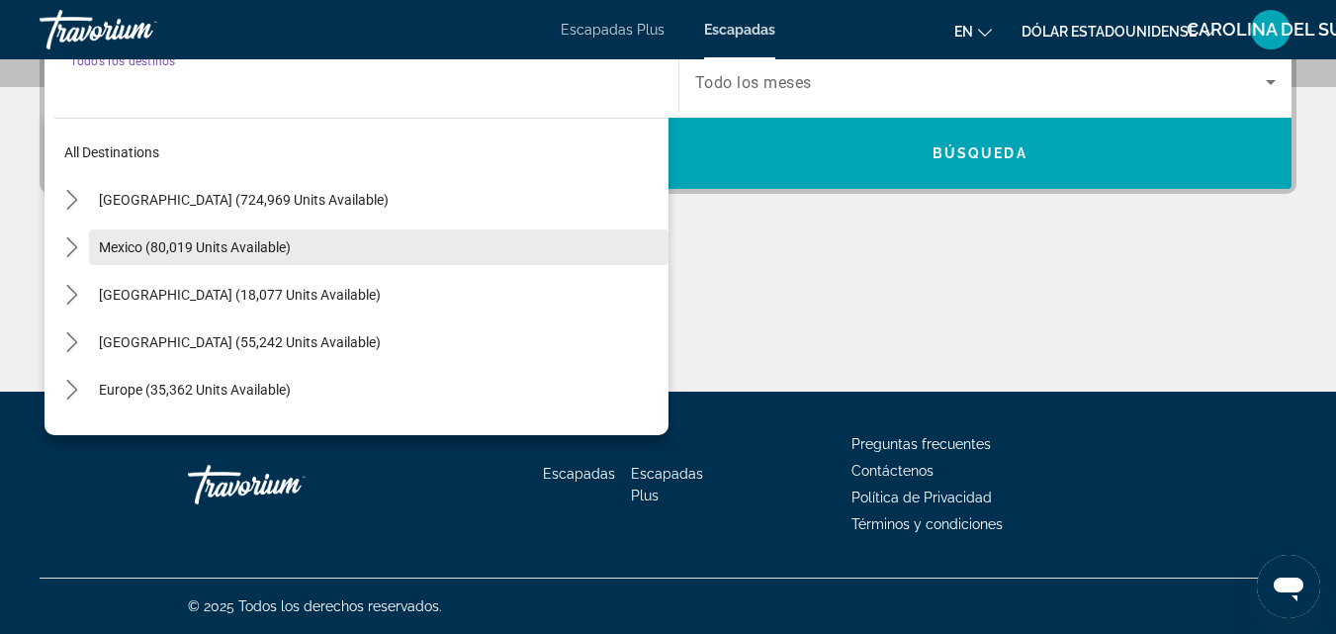
click at [221, 245] on span "Mexico (80,019 units available)" at bounding box center [195, 247] width 192 height 16
type input "**********"
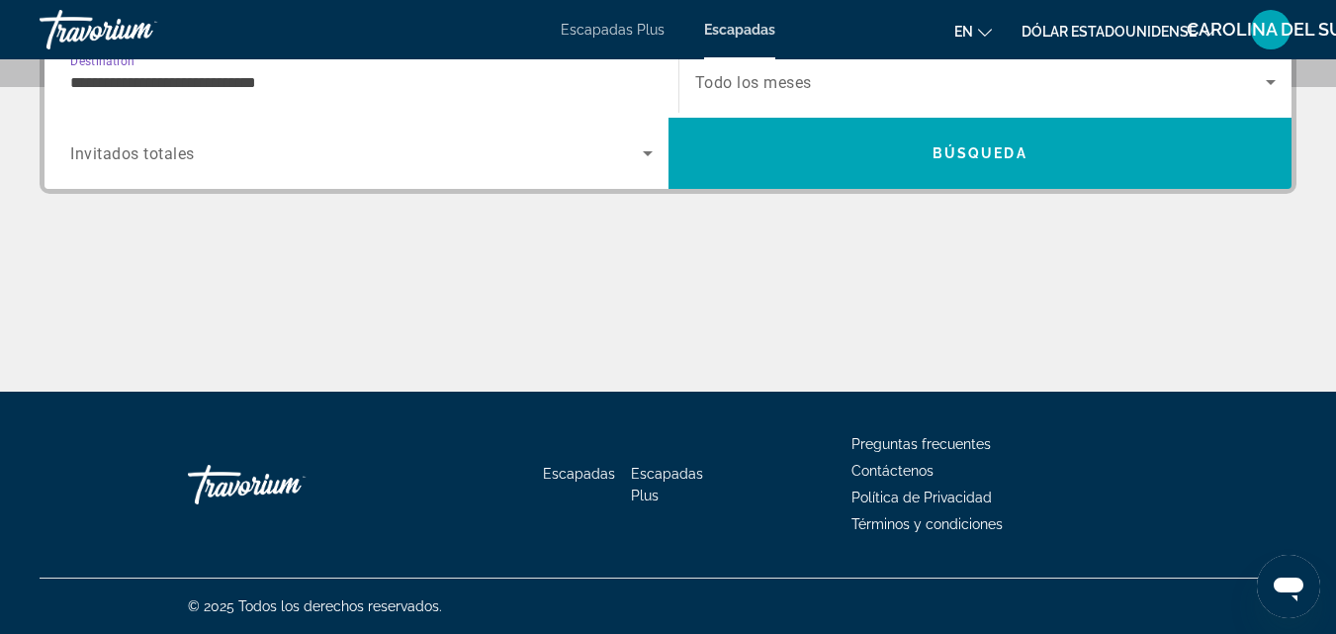
scroll to position [484, 0]
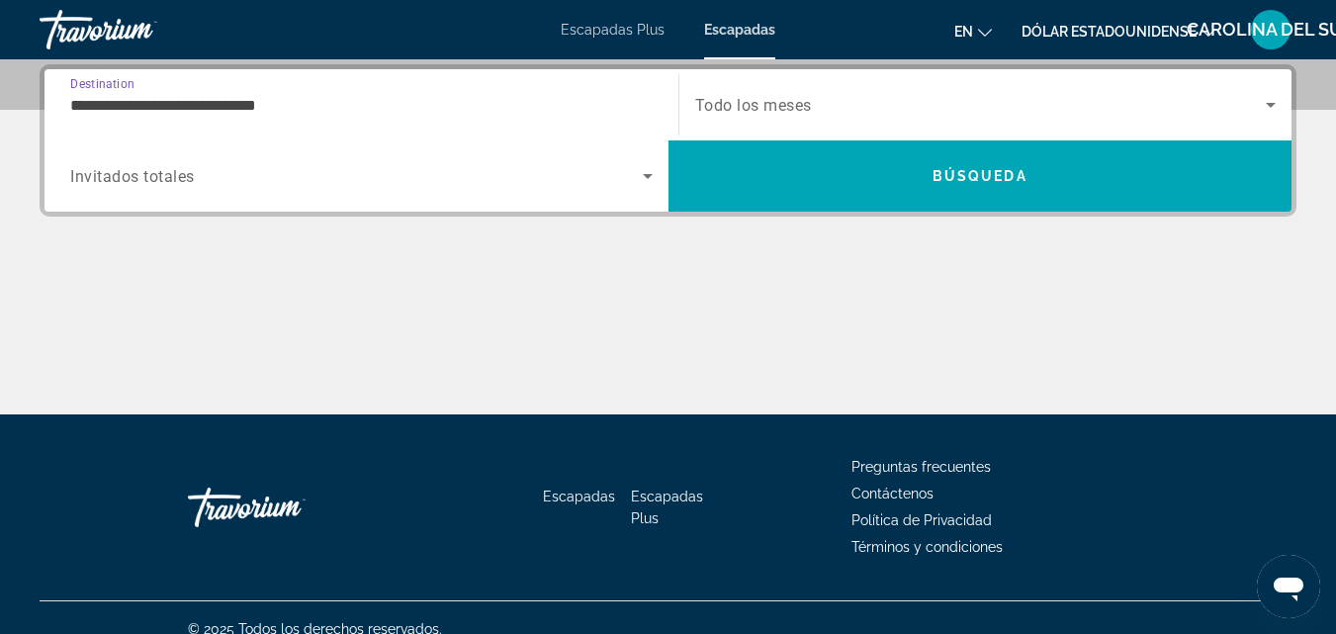
click at [870, 94] on span "Search widget" at bounding box center [981, 105] width 572 height 24
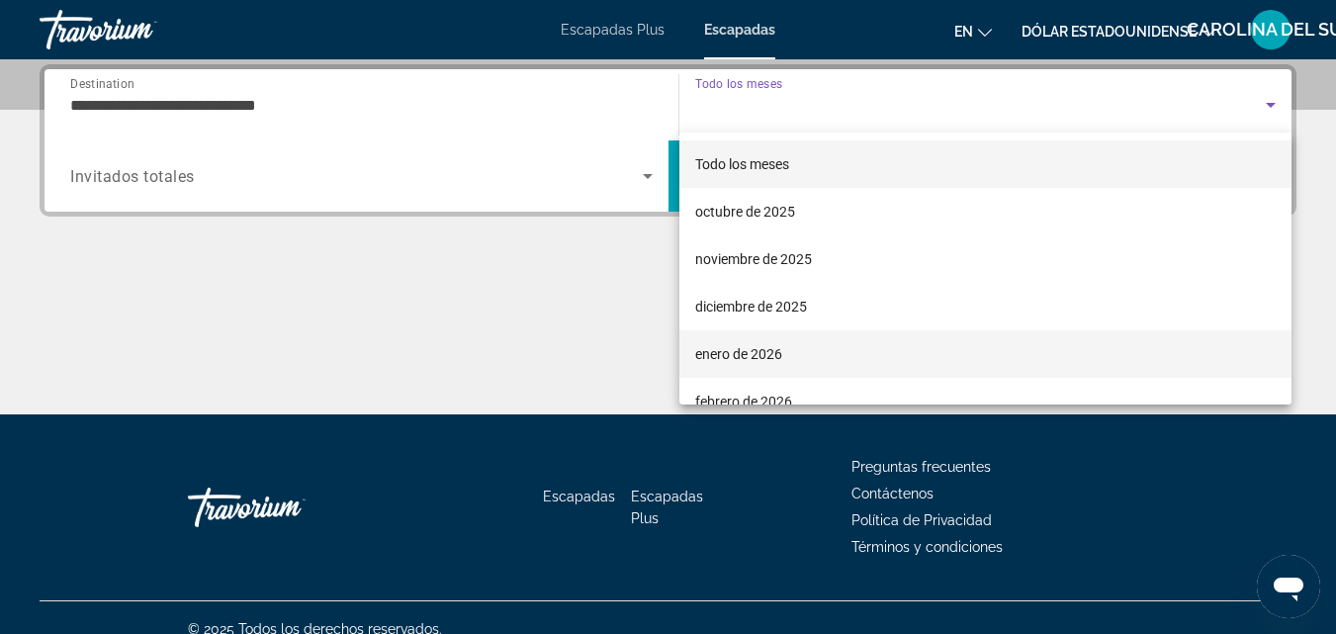
click at [763, 351] on font "enero de 2026" at bounding box center [738, 354] width 87 height 16
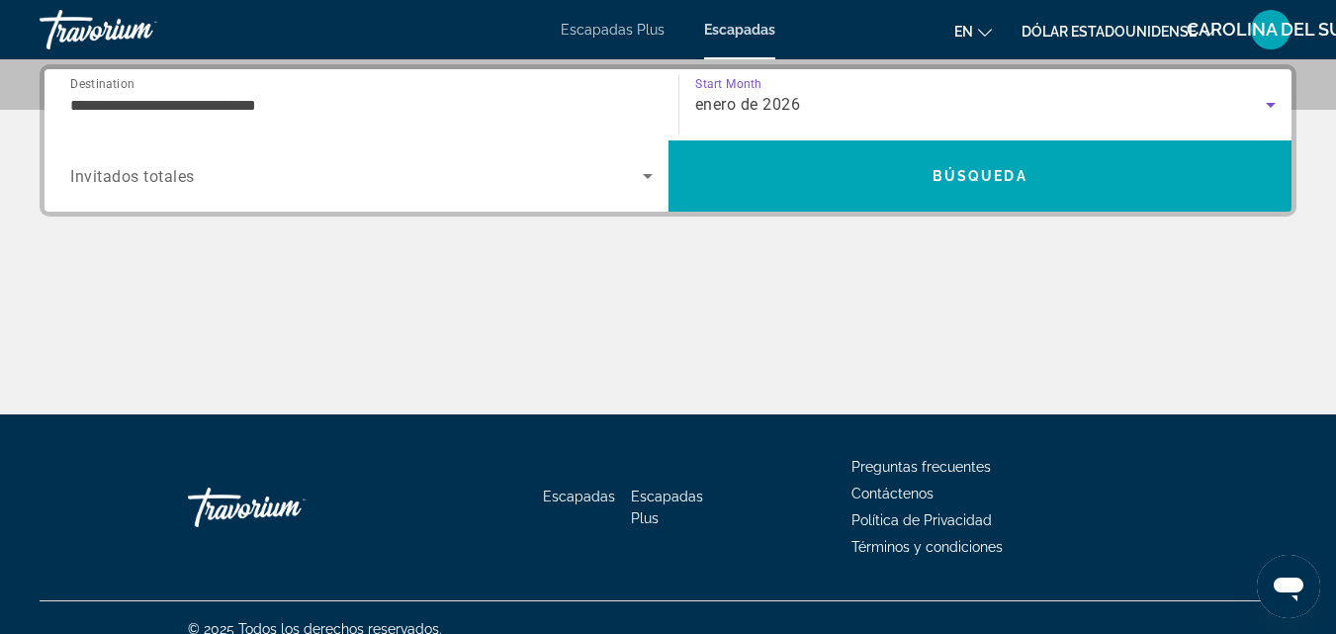
click at [859, 104] on div "enero de 2026" at bounding box center [981, 105] width 572 height 24
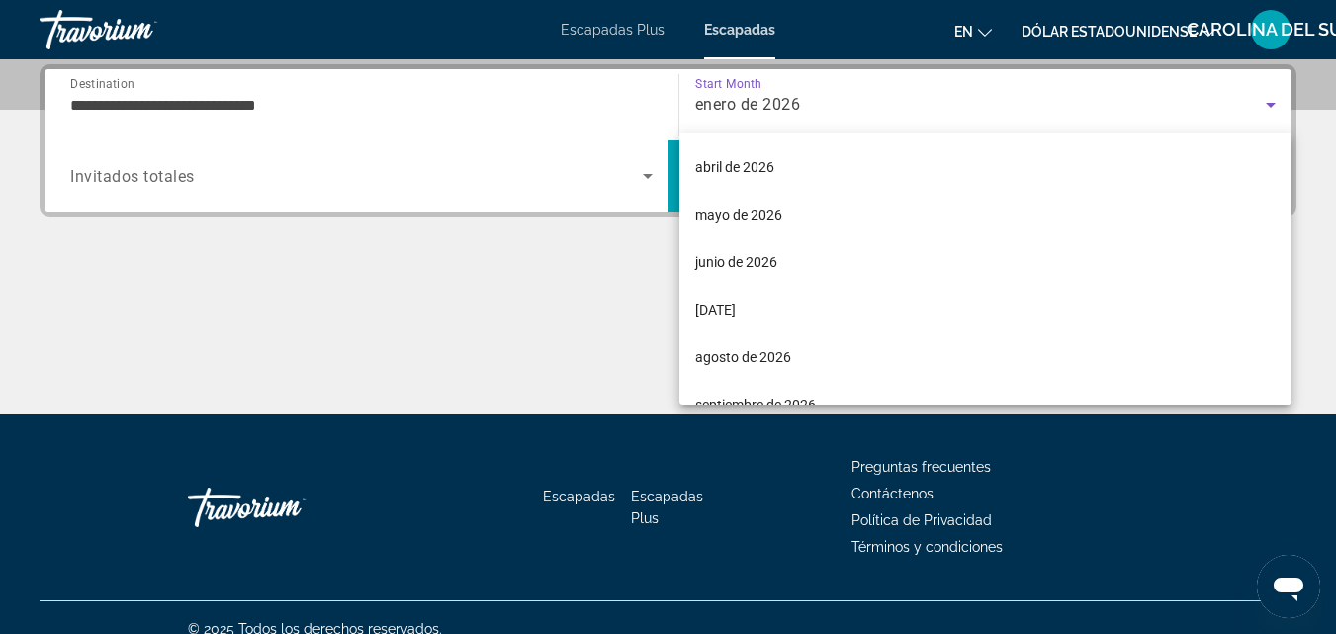
scroll to position [396, 0]
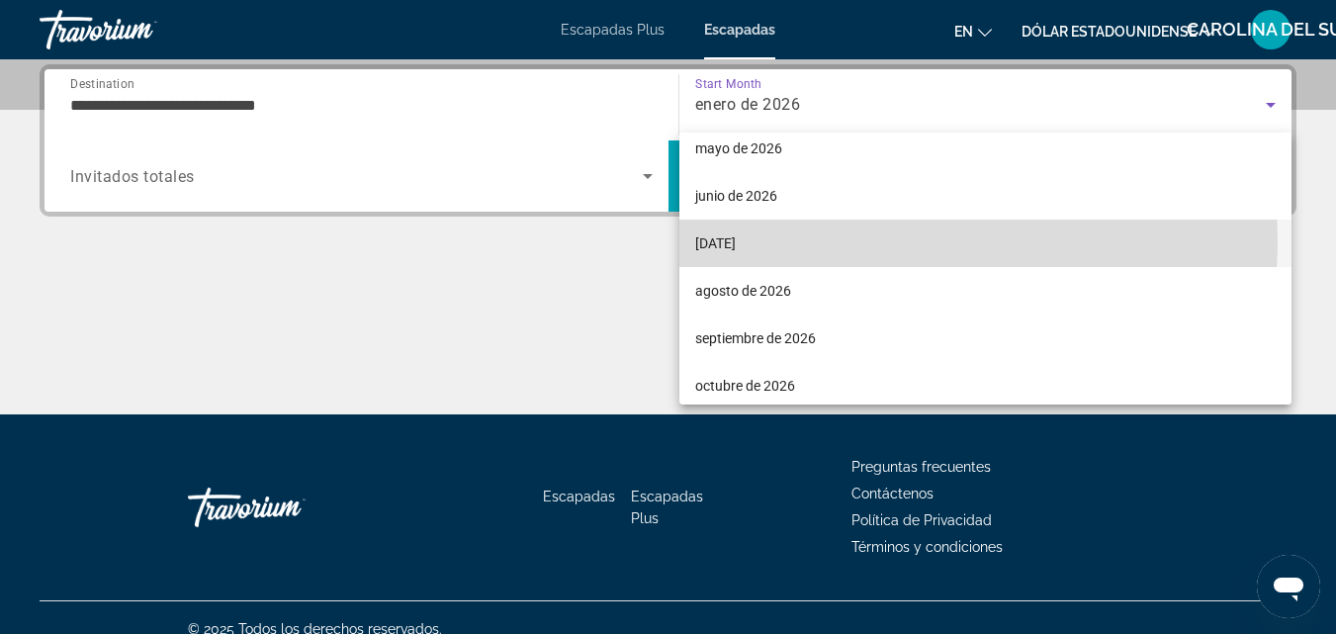
click at [784, 239] on mat-option "[DATE]" at bounding box center [985, 243] width 613 height 47
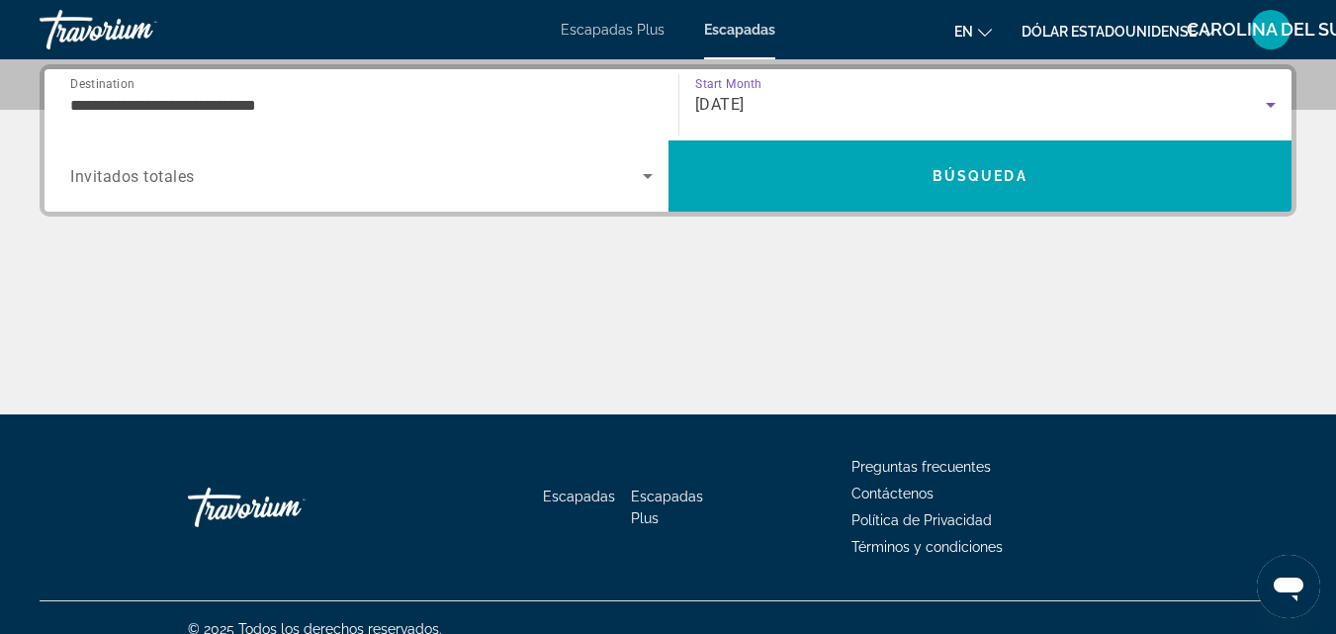
click at [423, 167] on span "Search widget" at bounding box center [356, 176] width 573 height 24
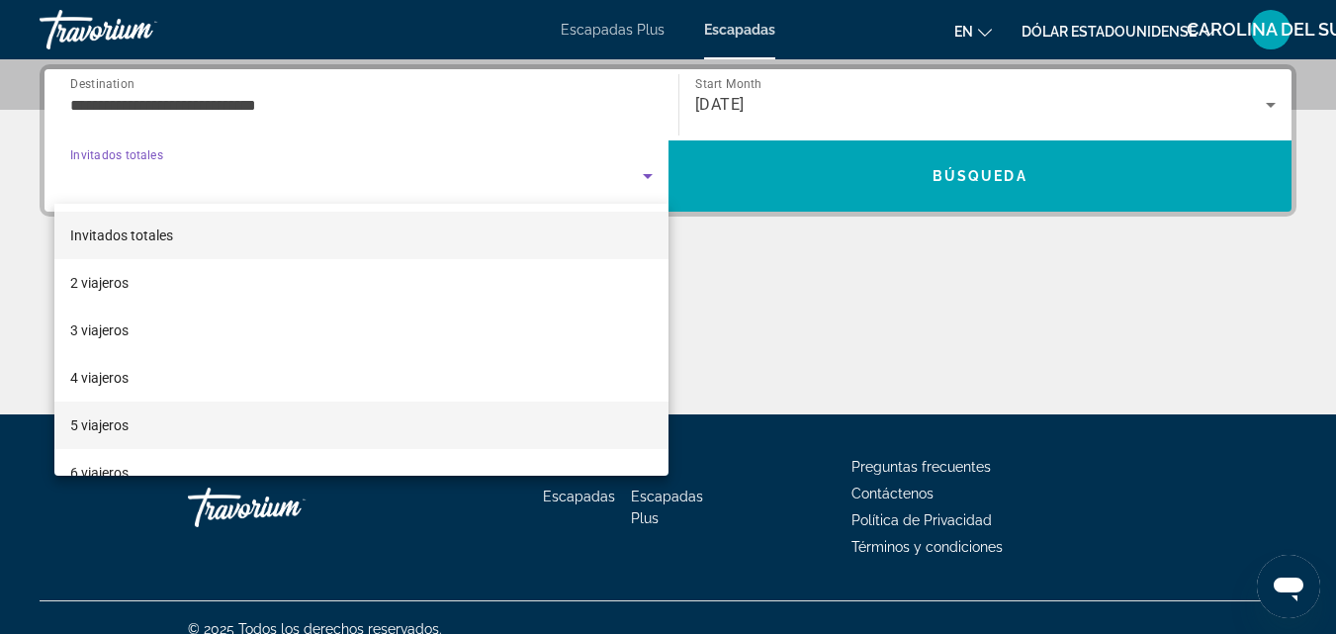
click at [138, 429] on mat-option "5 viajeros" at bounding box center [361, 425] width 614 height 47
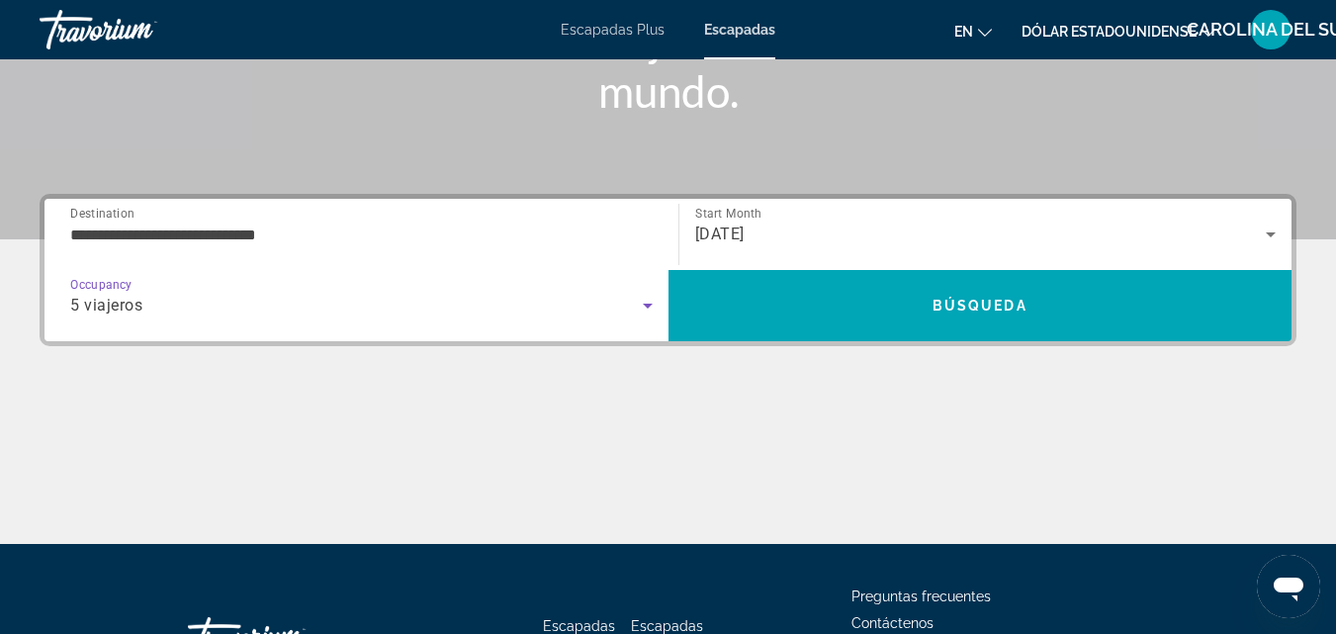
scroll to position [385, 0]
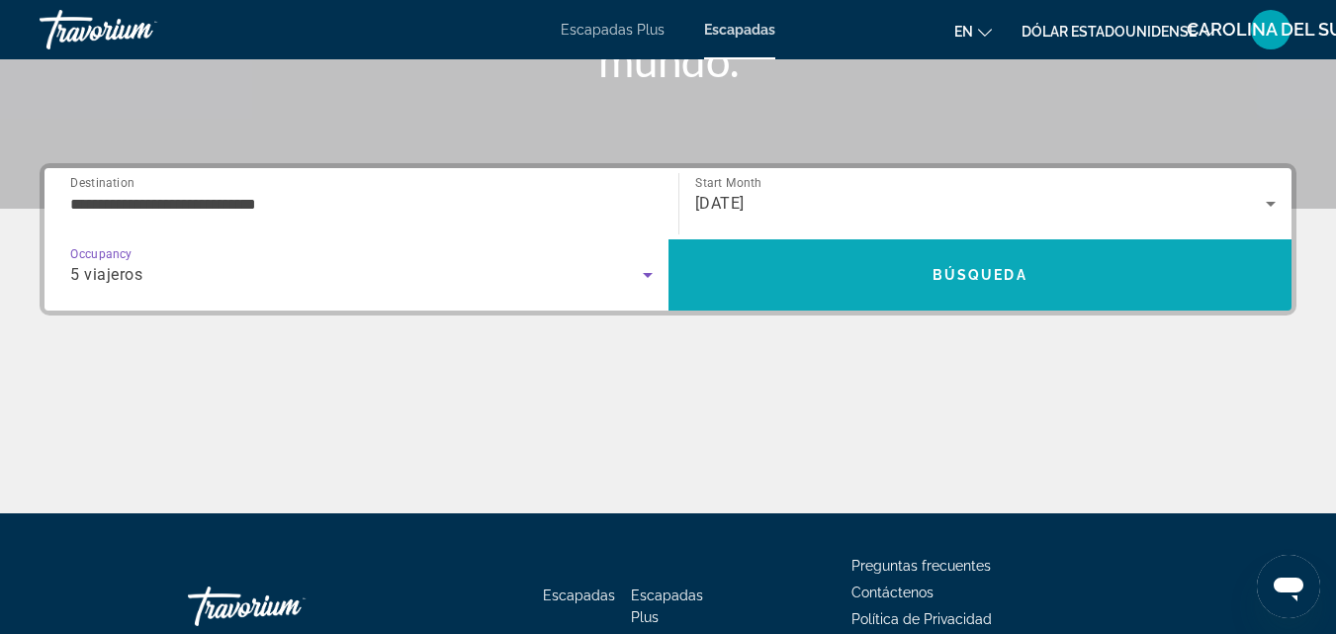
click at [921, 265] on span "Search" at bounding box center [981, 274] width 624 height 47
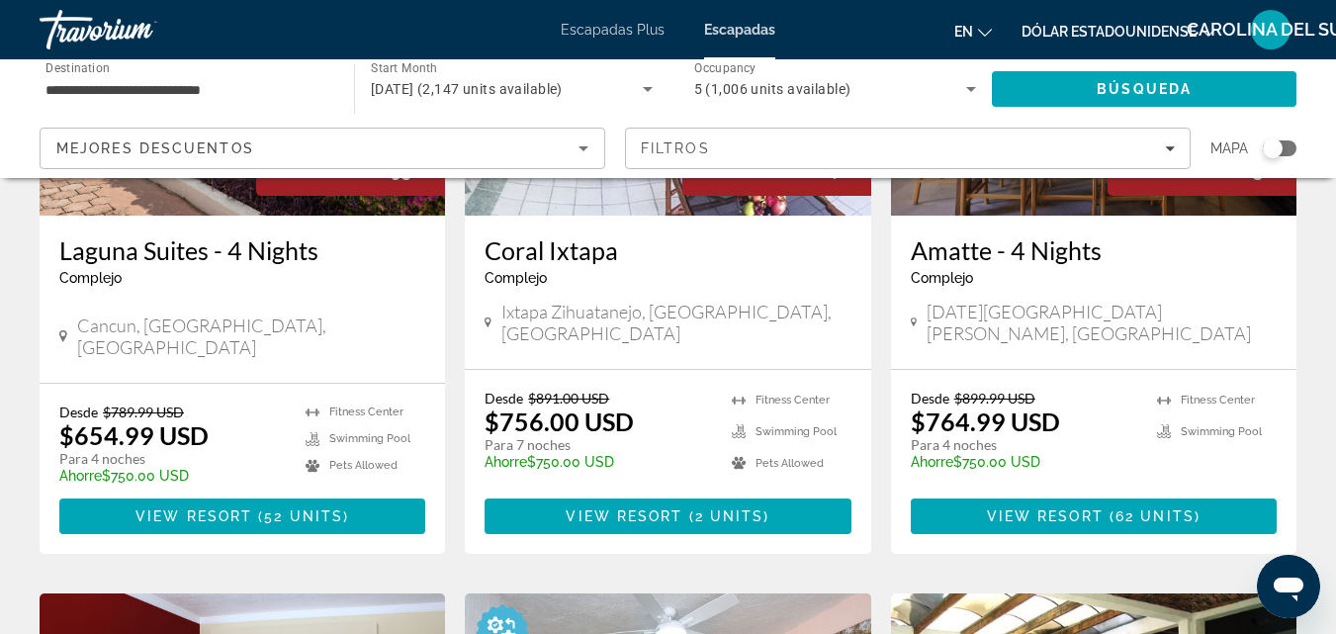
scroll to position [396, 0]
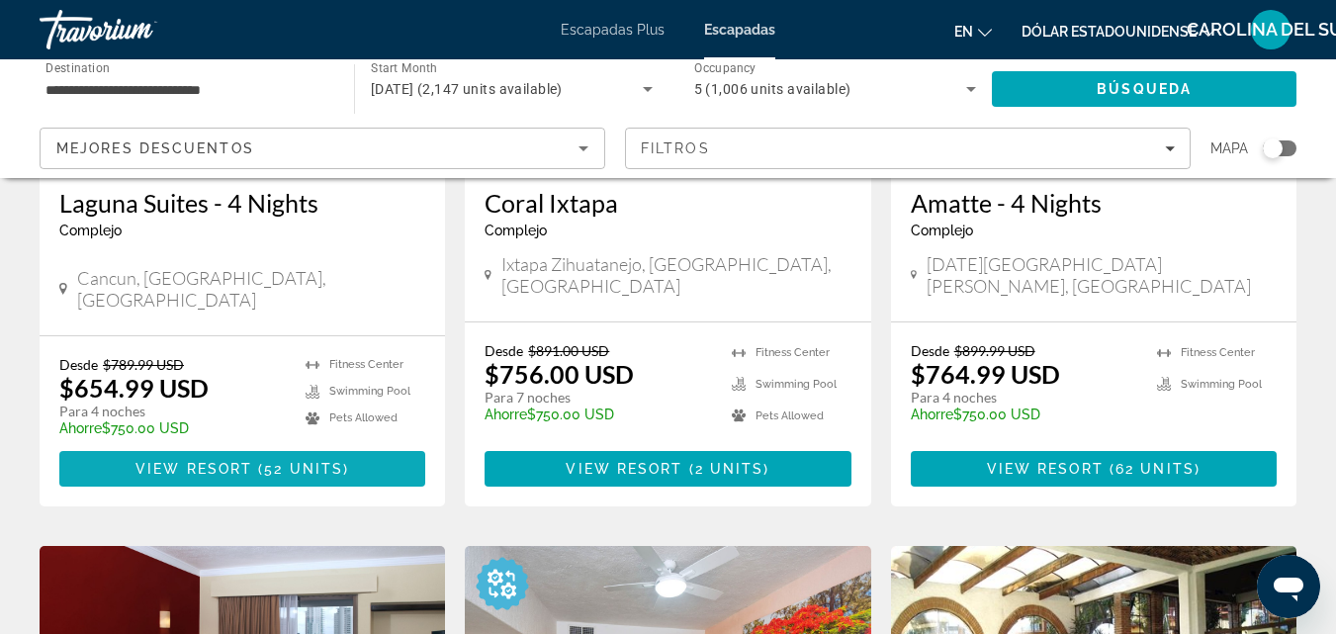
click at [251, 461] on span "View Resort" at bounding box center [193, 469] width 117 height 16
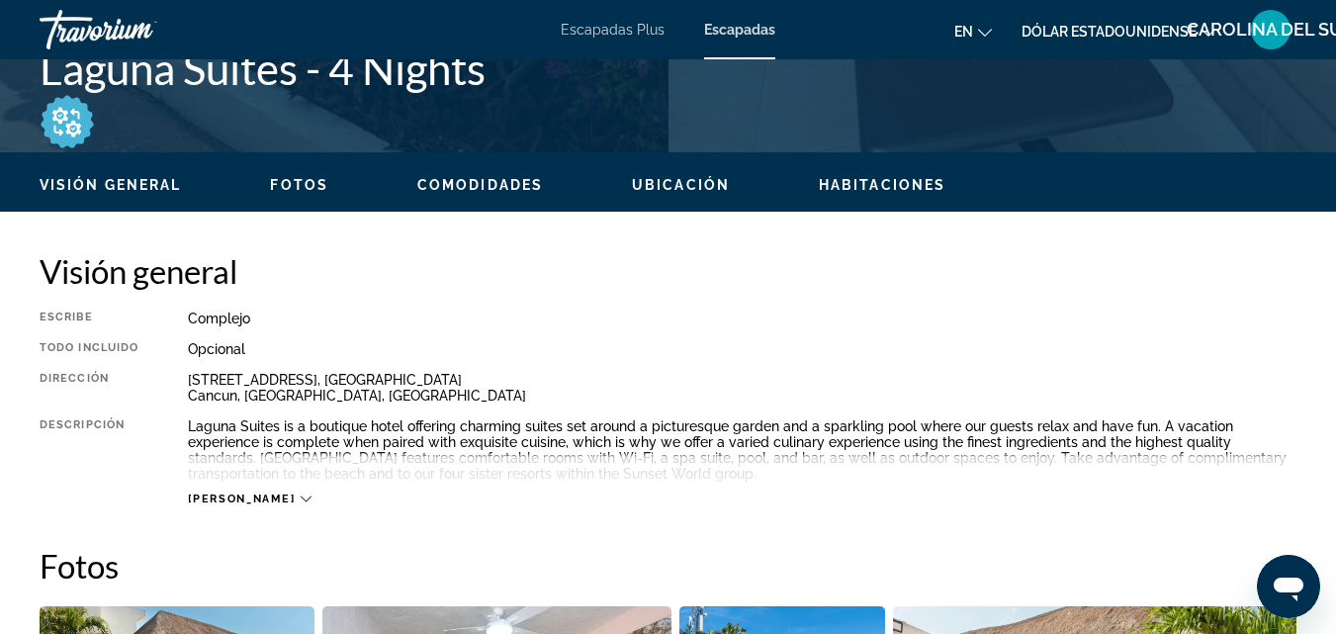
scroll to position [890, 0]
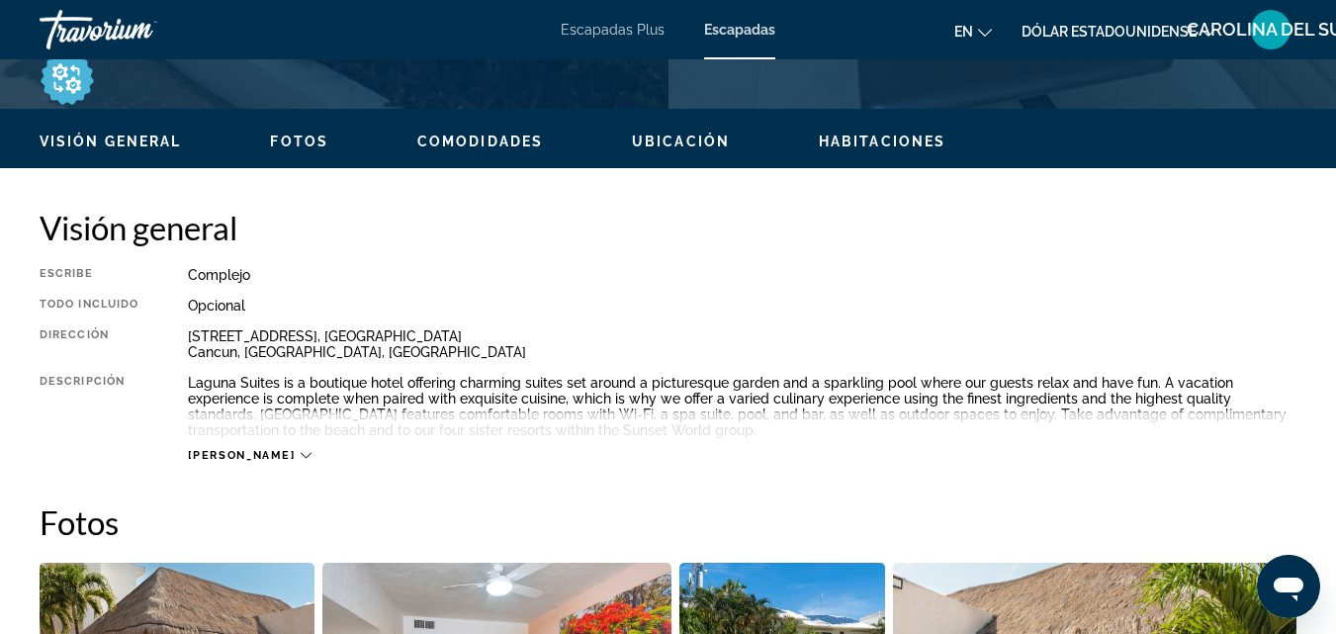
click at [301, 453] on icon "Contenido principal" at bounding box center [306, 456] width 11 height 6
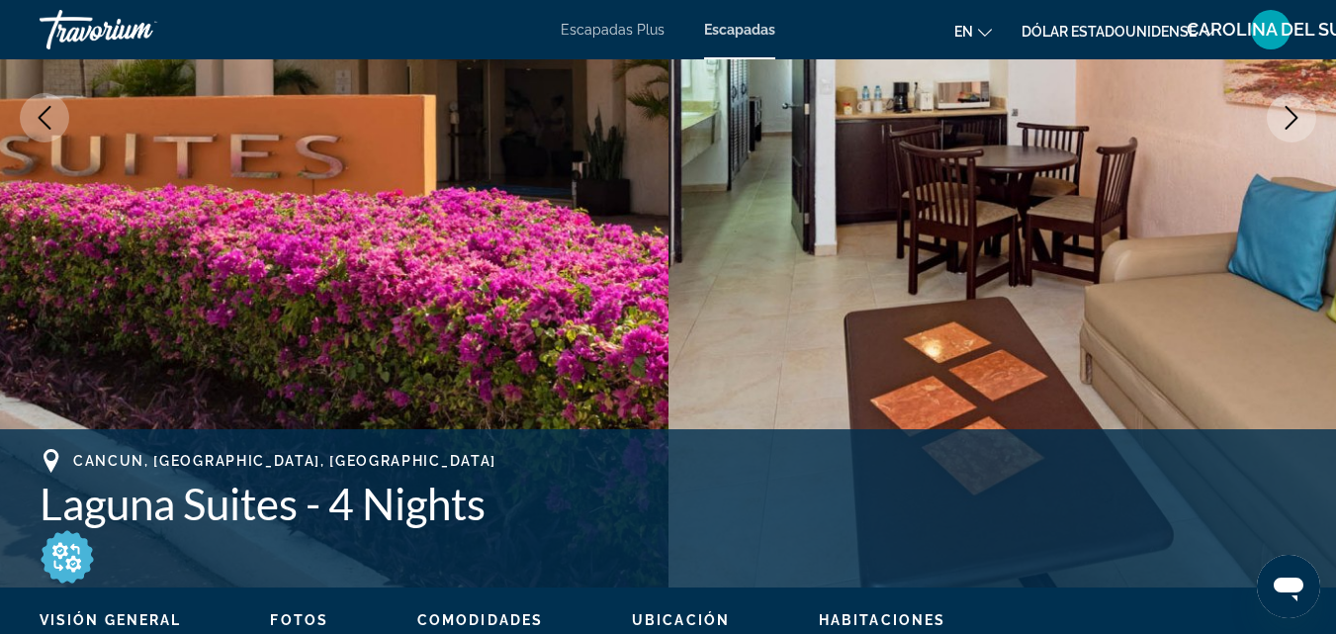
scroll to position [396, 0]
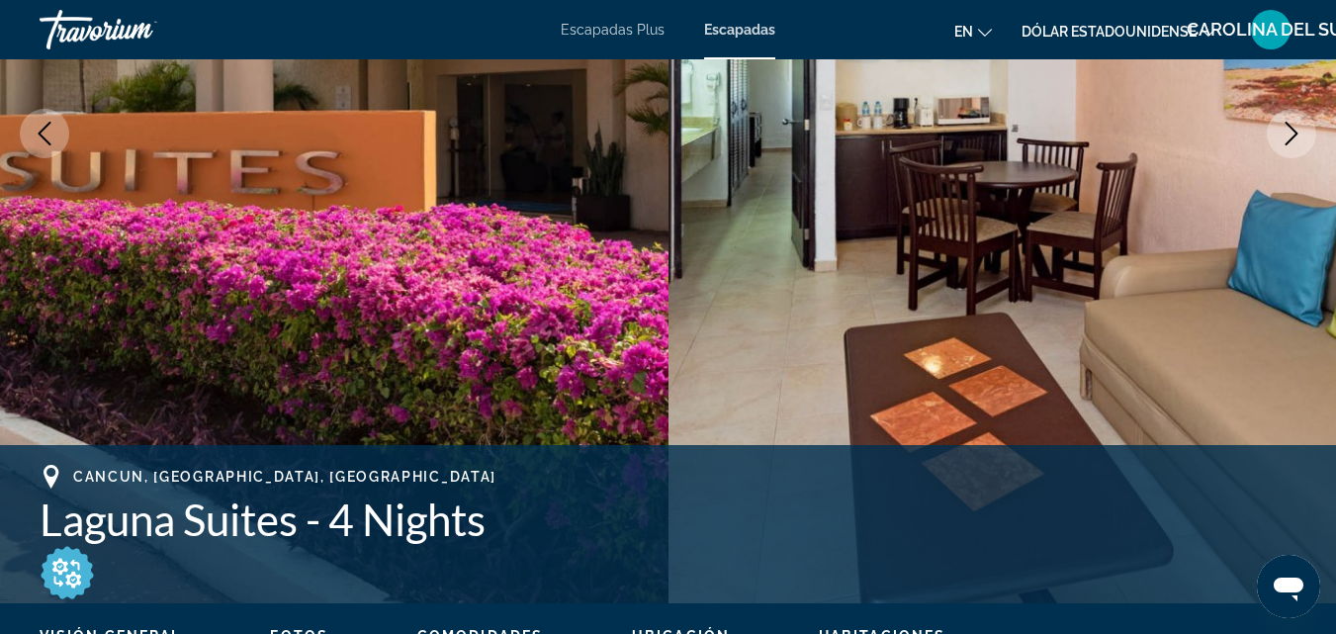
click at [989, 31] on icon "Cambiar idioma" at bounding box center [985, 33] width 14 height 14
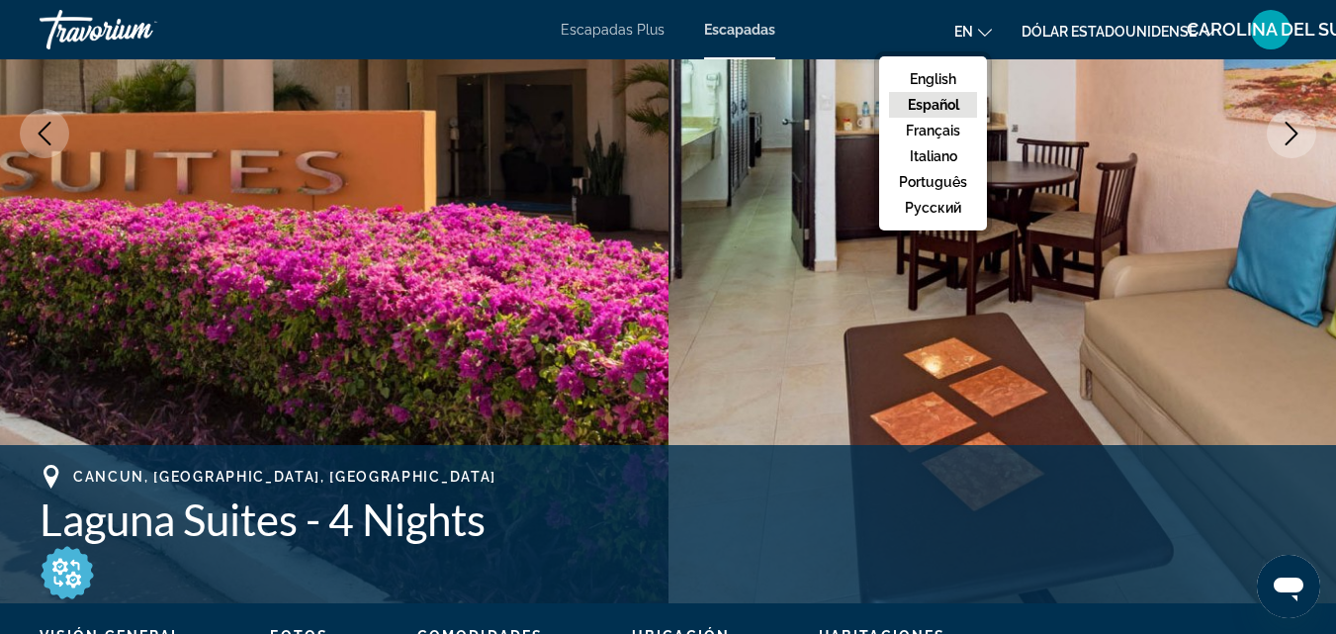
click at [947, 110] on button "Español" at bounding box center [933, 105] width 88 height 26
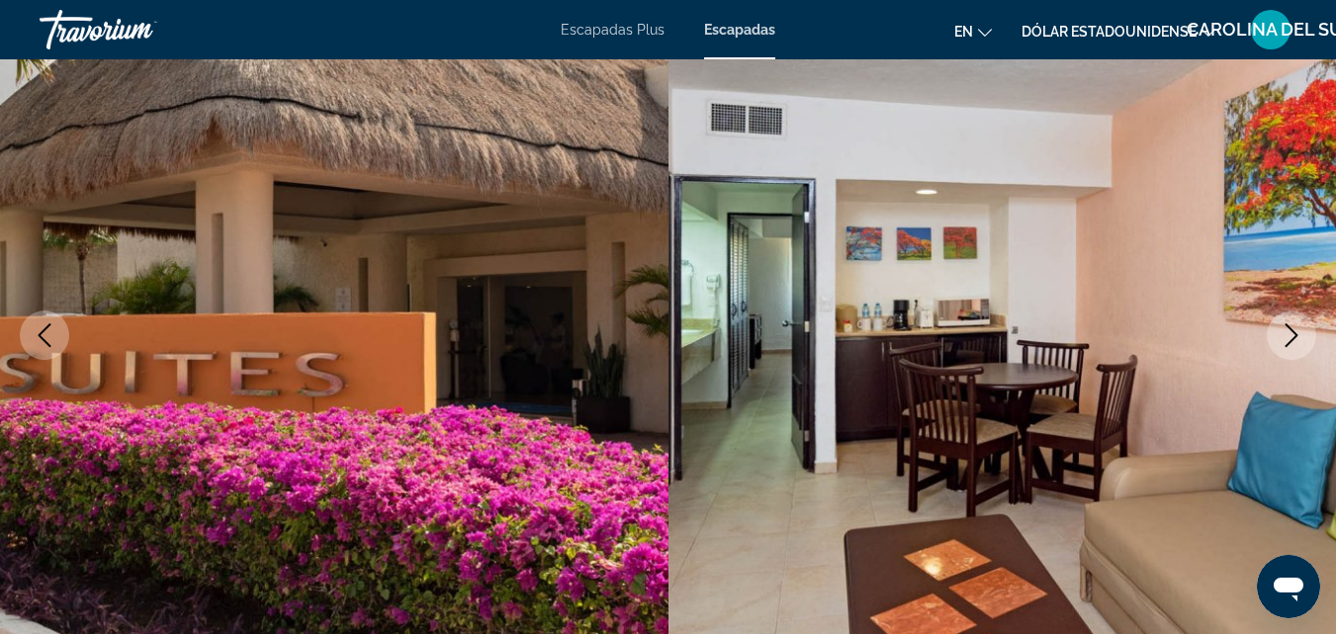
scroll to position [0, 0]
